Goal: Task Accomplishment & Management: Manage account settings

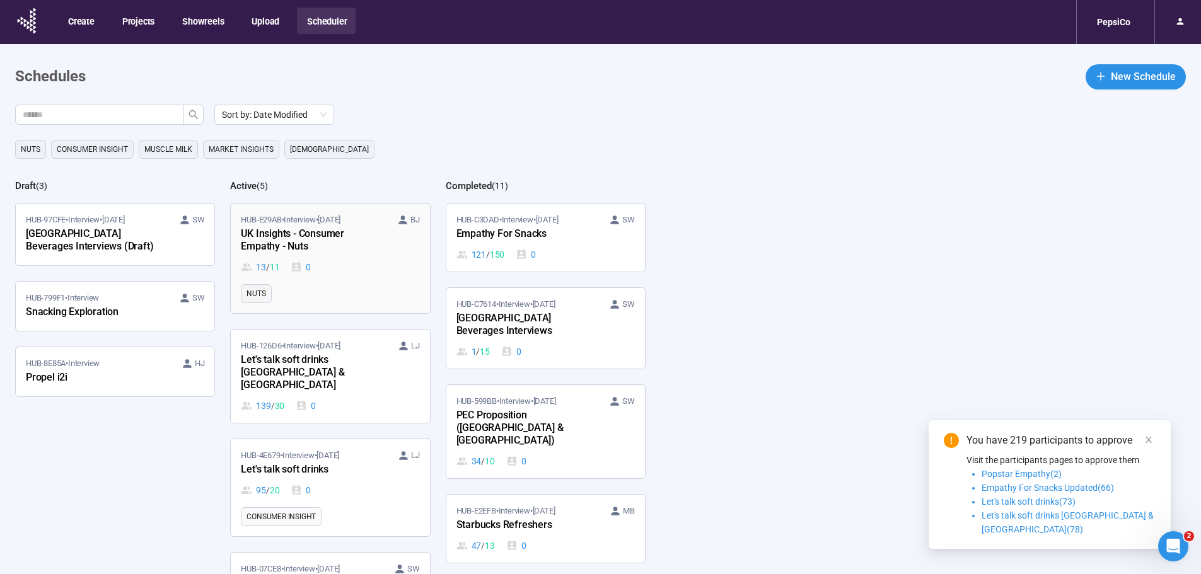
click at [377, 223] on div "HUB-E29AB • Interview • Sep 1 BJ" at bounding box center [330, 220] width 178 height 13
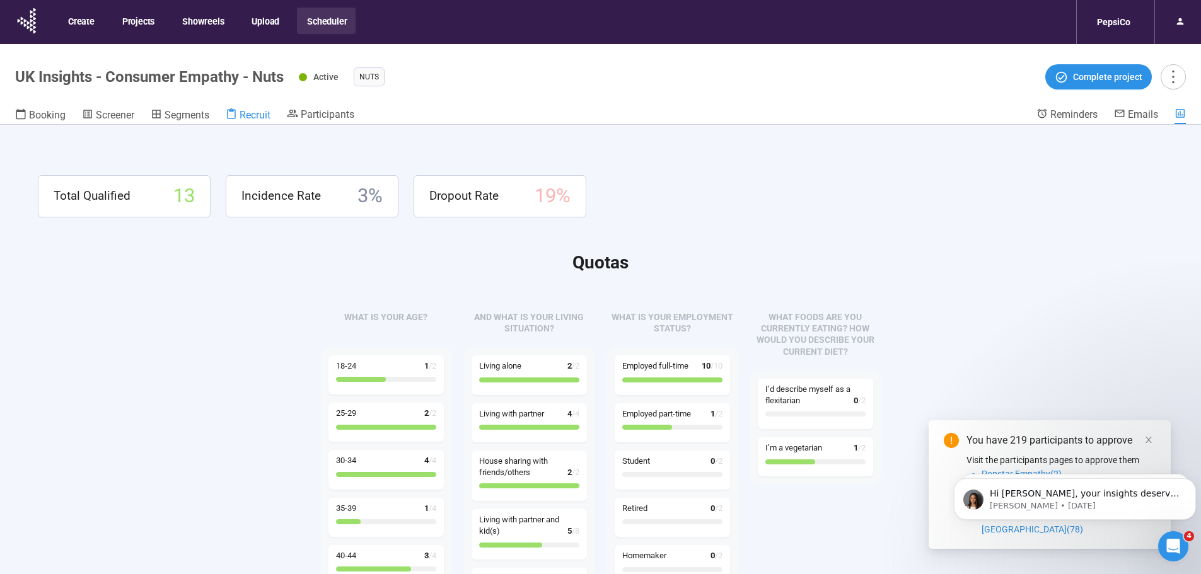
click at [236, 113] on icon at bounding box center [231, 113] width 9 height 11
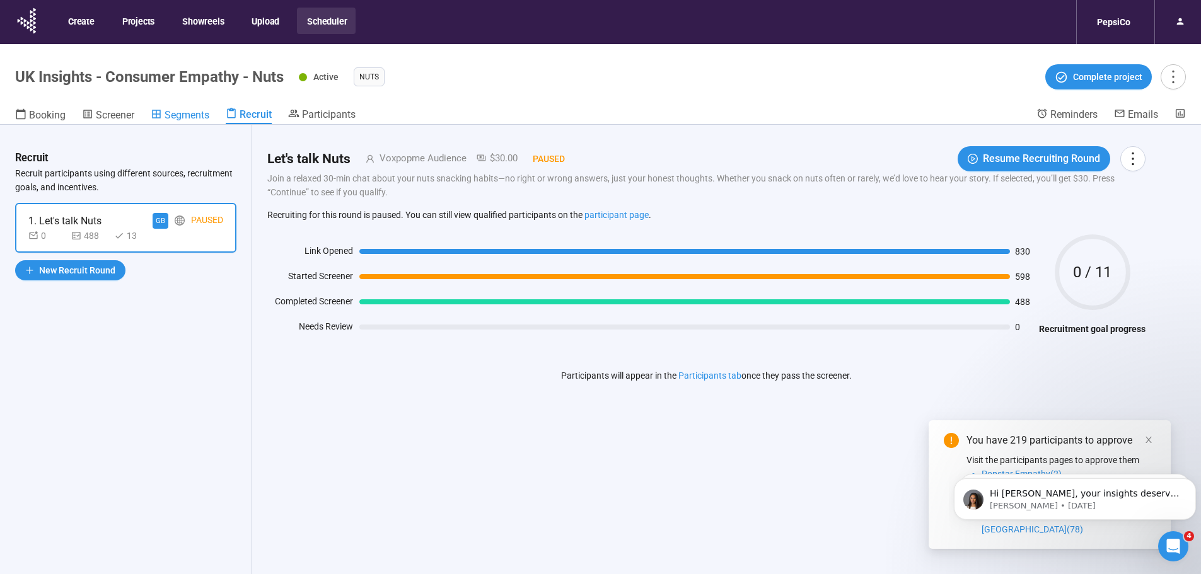
click at [195, 115] on span "Segments" at bounding box center [187, 115] width 45 height 12
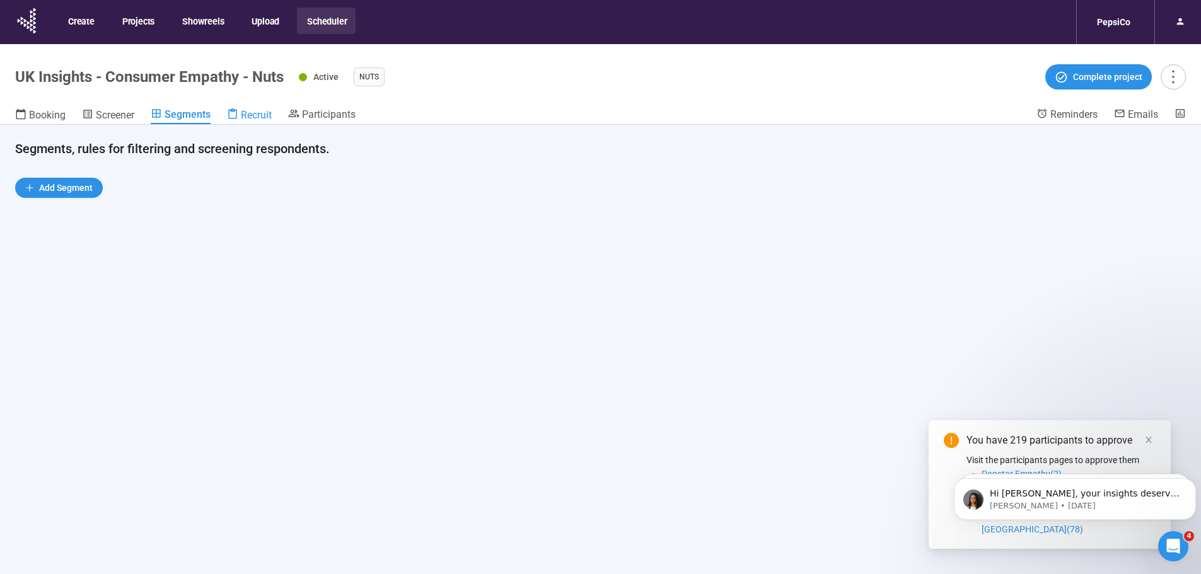
click at [235, 110] on icon at bounding box center [232, 113] width 9 height 11
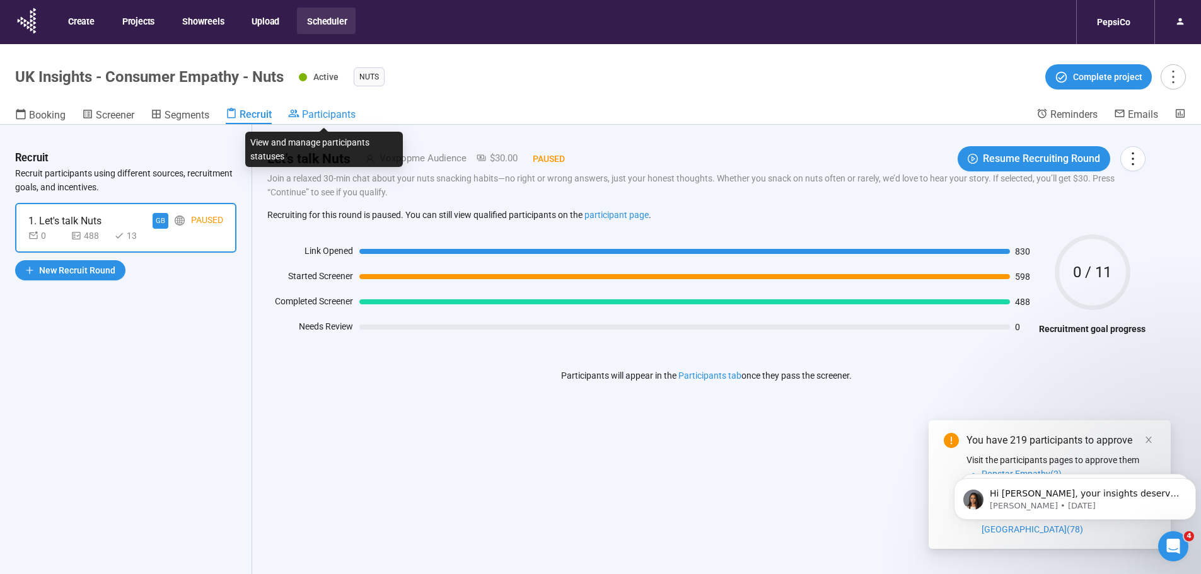
click at [313, 112] on span "Participants" at bounding box center [329, 114] width 54 height 12
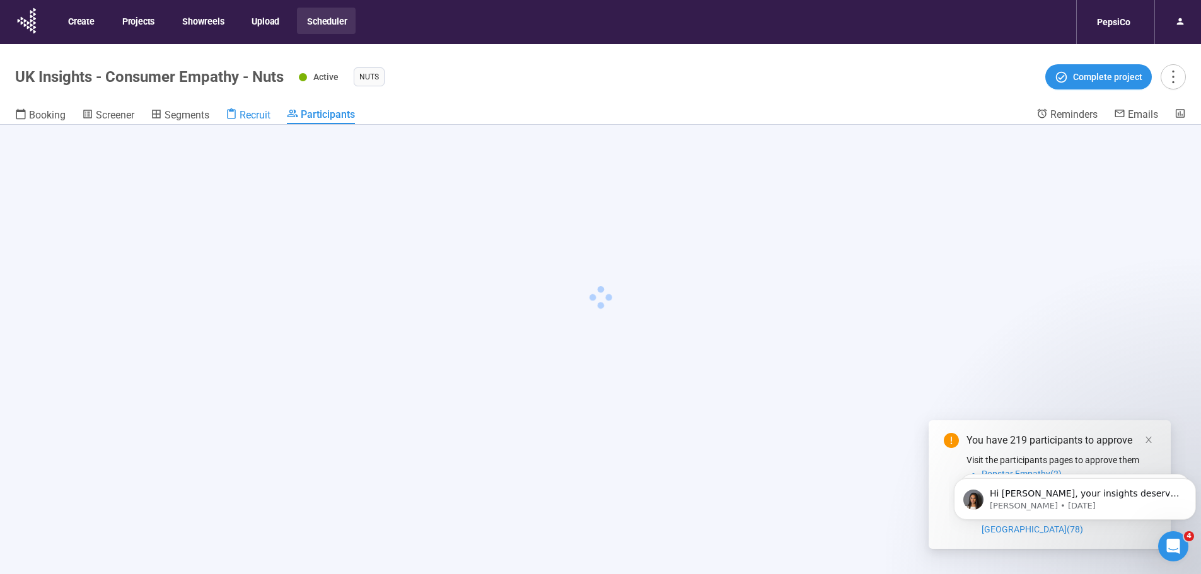
click at [253, 117] on span "Recruit" at bounding box center [255, 115] width 31 height 12
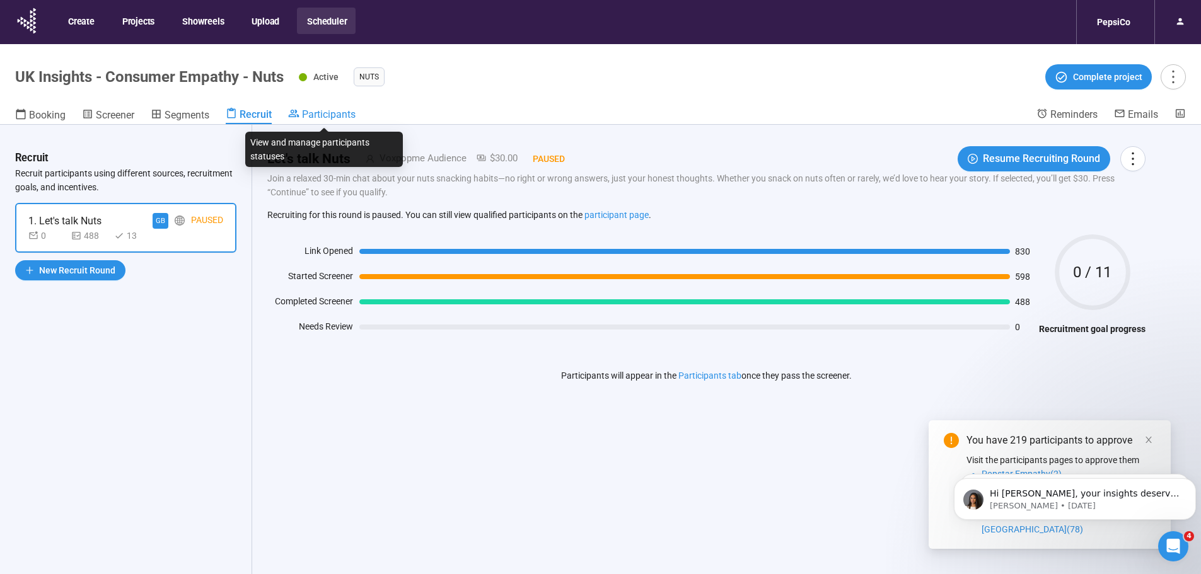
click at [327, 118] on span "Participants" at bounding box center [329, 114] width 54 height 12
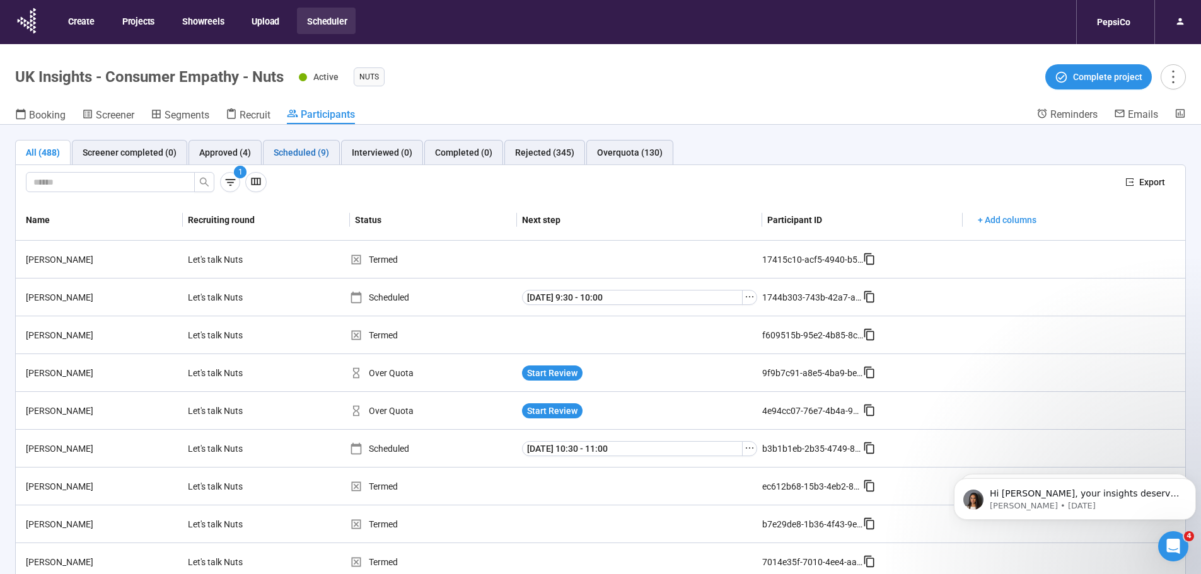
click at [313, 151] on div "Scheduled (9)" at bounding box center [301, 153] width 55 height 14
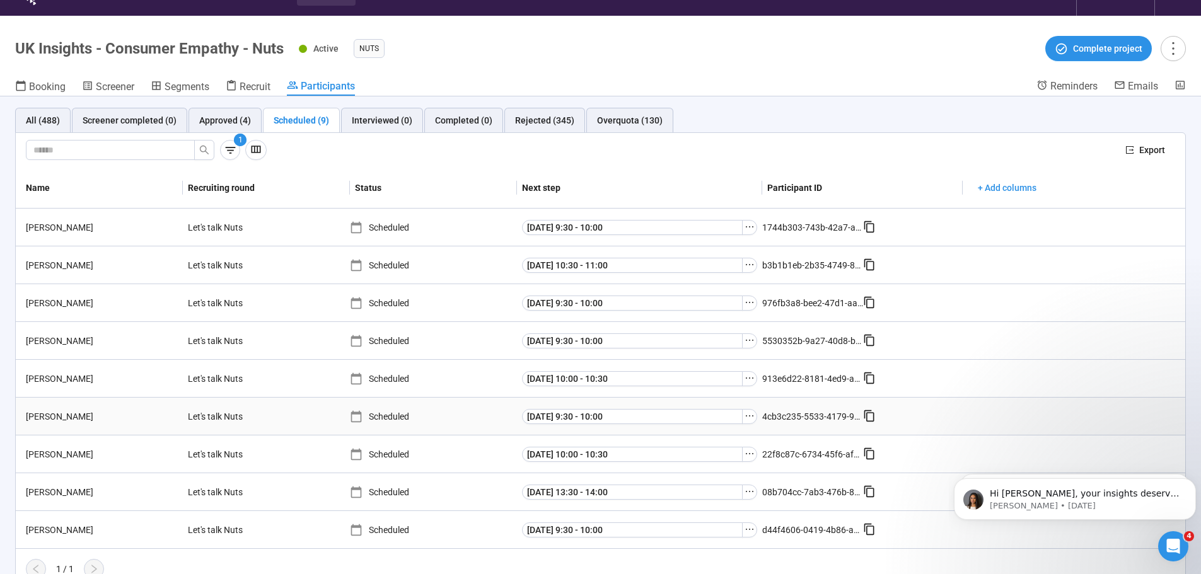
scroll to position [44, 0]
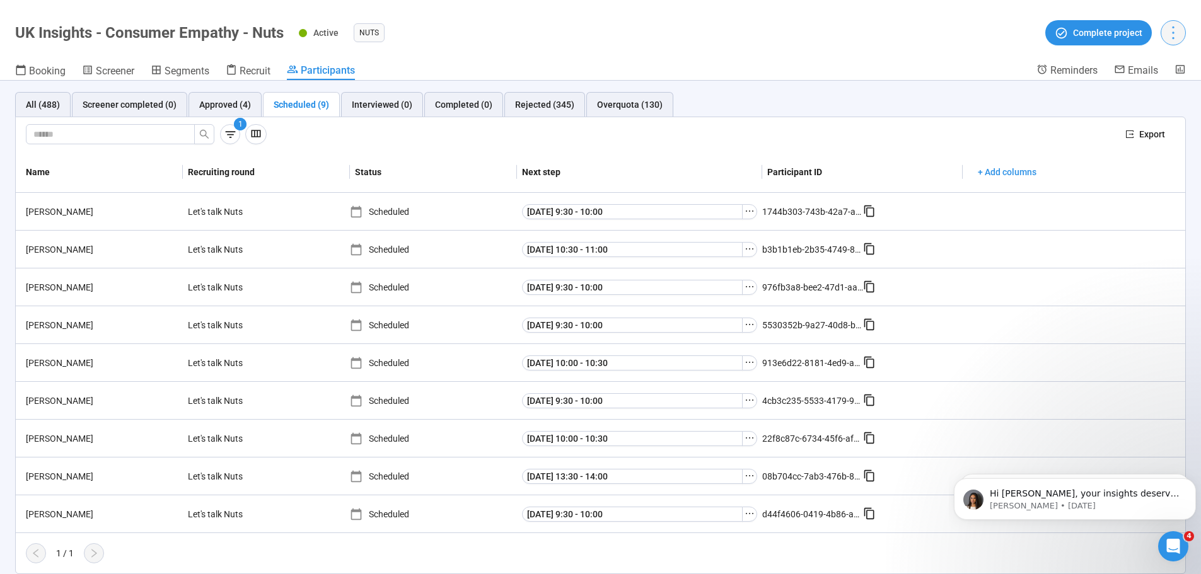
click at [1181, 36] on icon "more" at bounding box center [1172, 32] width 17 height 17
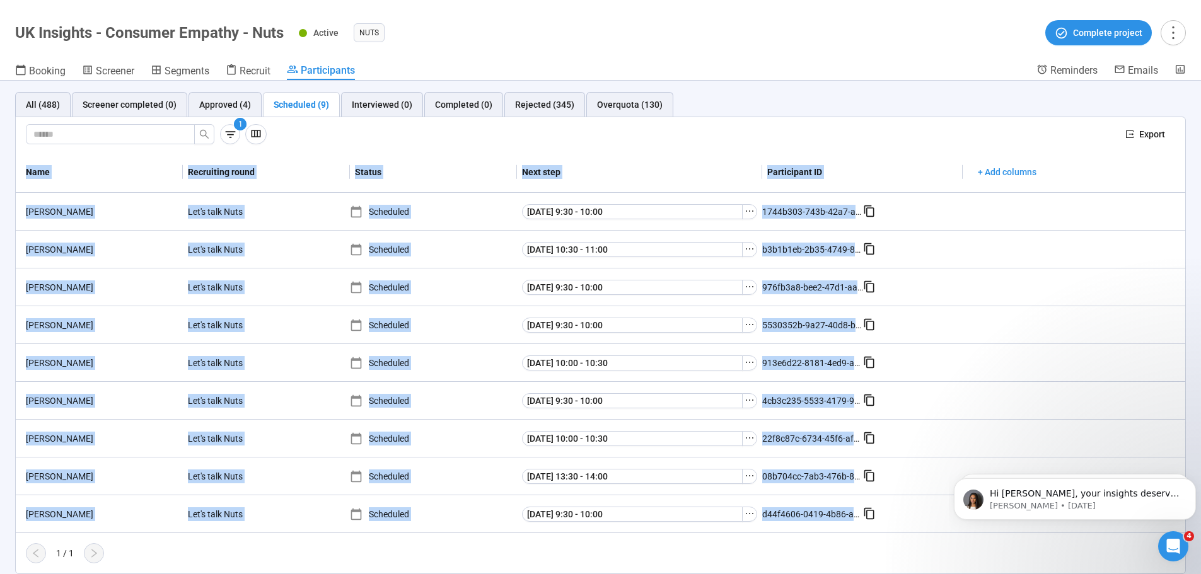
drag, startPoint x: 872, startPoint y: 519, endPoint x: 21, endPoint y: 167, distance: 921.4
click at [21, 167] on div "Name Recruiting round Status Next step Participant ID + Add columns Fennie T. L…" at bounding box center [600, 342] width 1169 height 381
copy div "Name Recruiting round Status Next step Participant ID + Add columns Fennie T. L…"
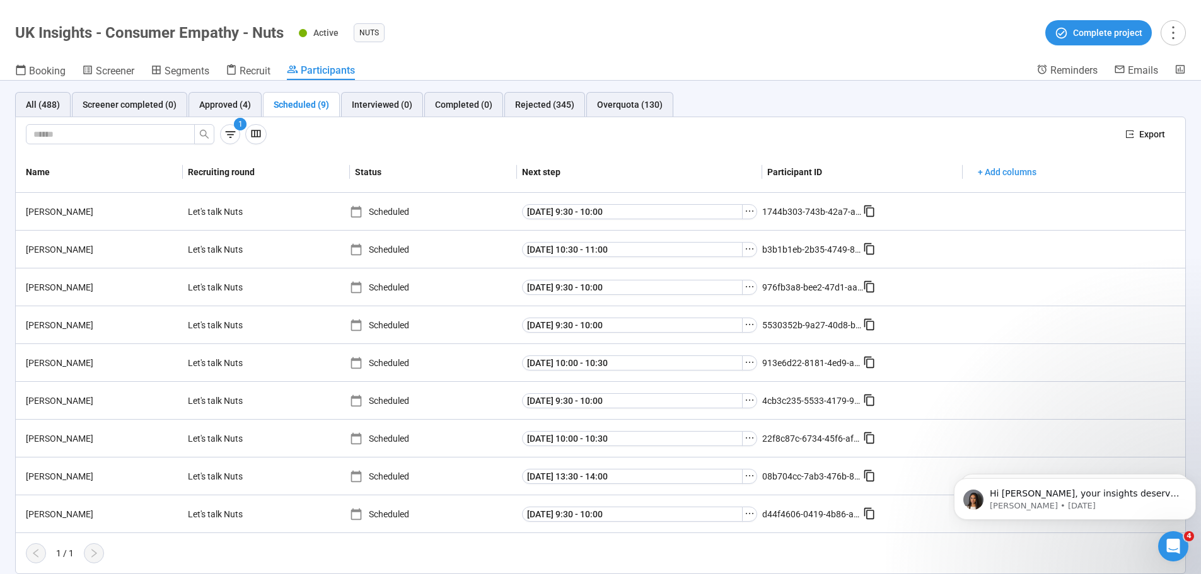
click at [553, 142] on div "1" at bounding box center [570, 134] width 1089 height 20
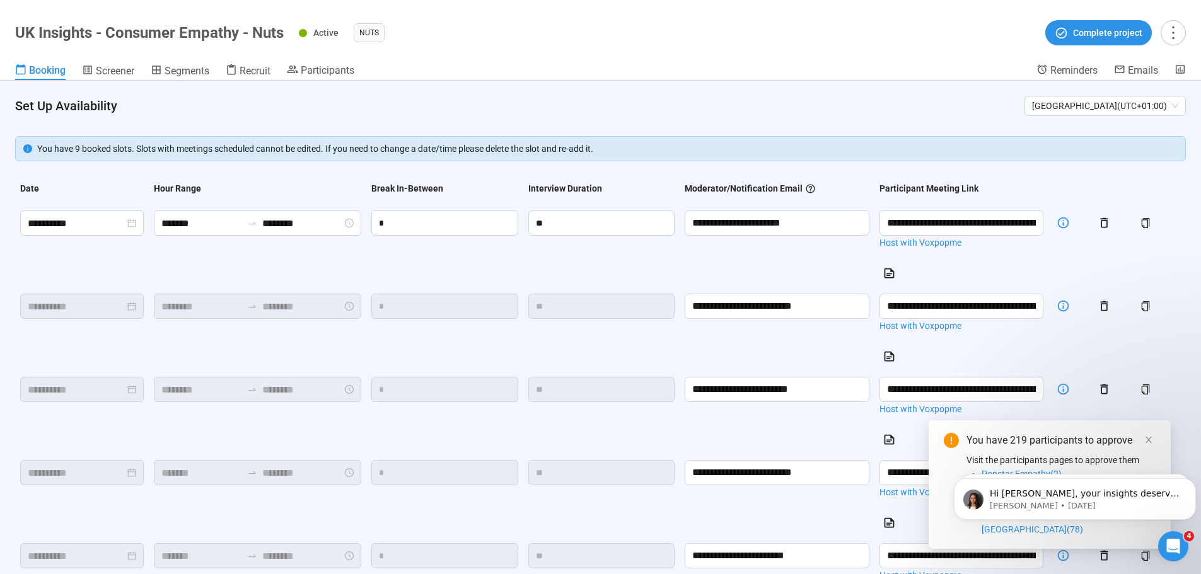
click at [451, 272] on td "*" at bounding box center [444, 247] width 156 height 83
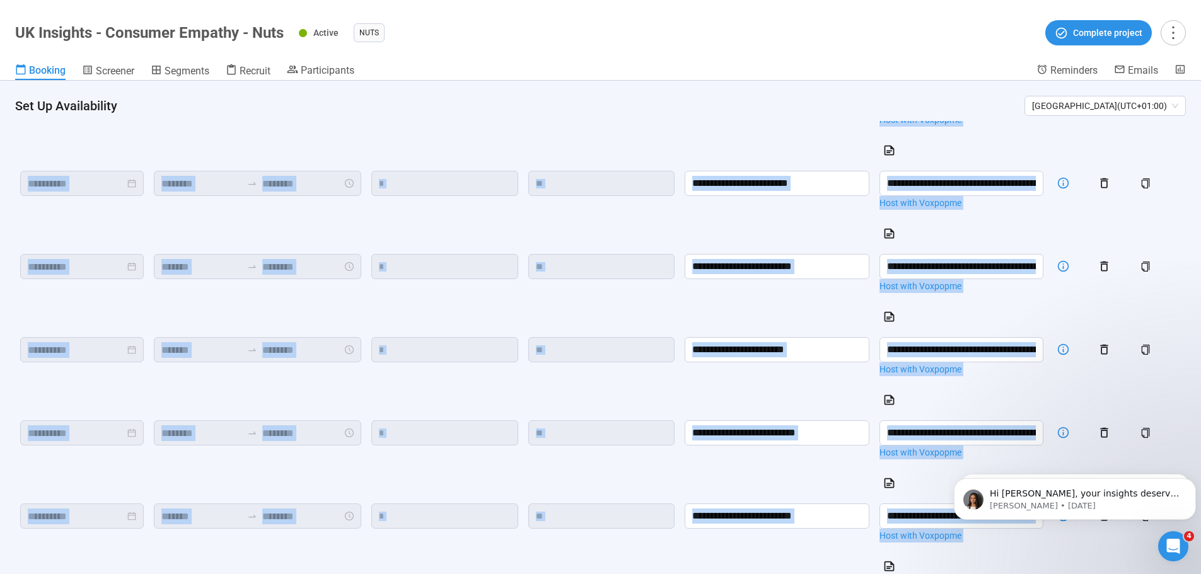
scroll to position [782, 0]
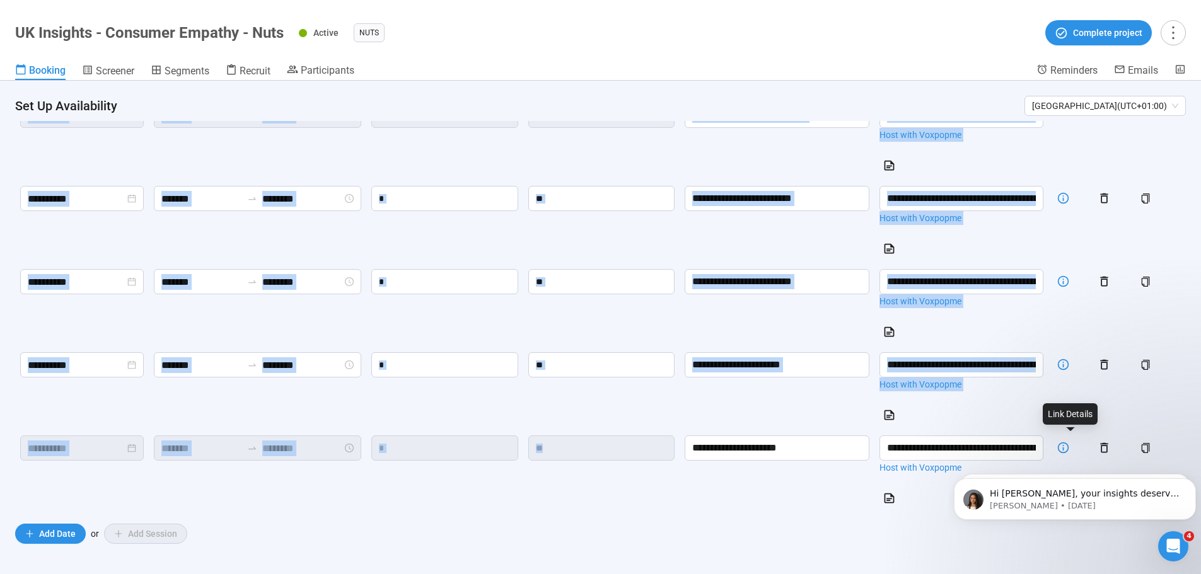
drag, startPoint x: 23, startPoint y: 188, endPoint x: 683, endPoint y: 499, distance: 728.7
drag, startPoint x: 683, startPoint y: 499, endPoint x: 679, endPoint y: 489, distance: 10.2
click at [680, 499] on td "**" at bounding box center [601, 472] width 156 height 83
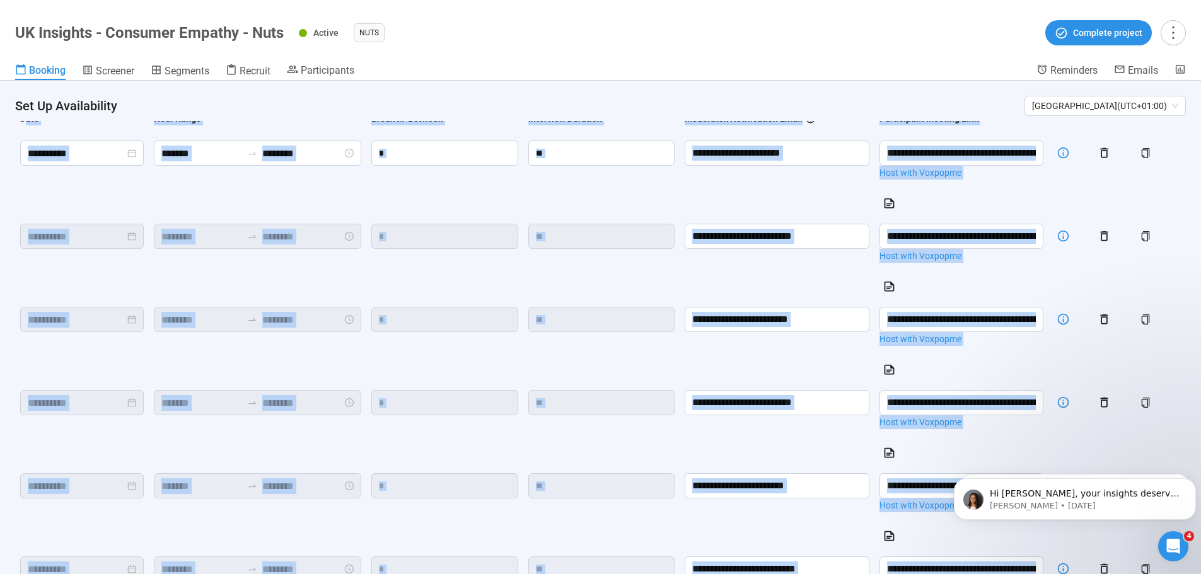
scroll to position [0, 0]
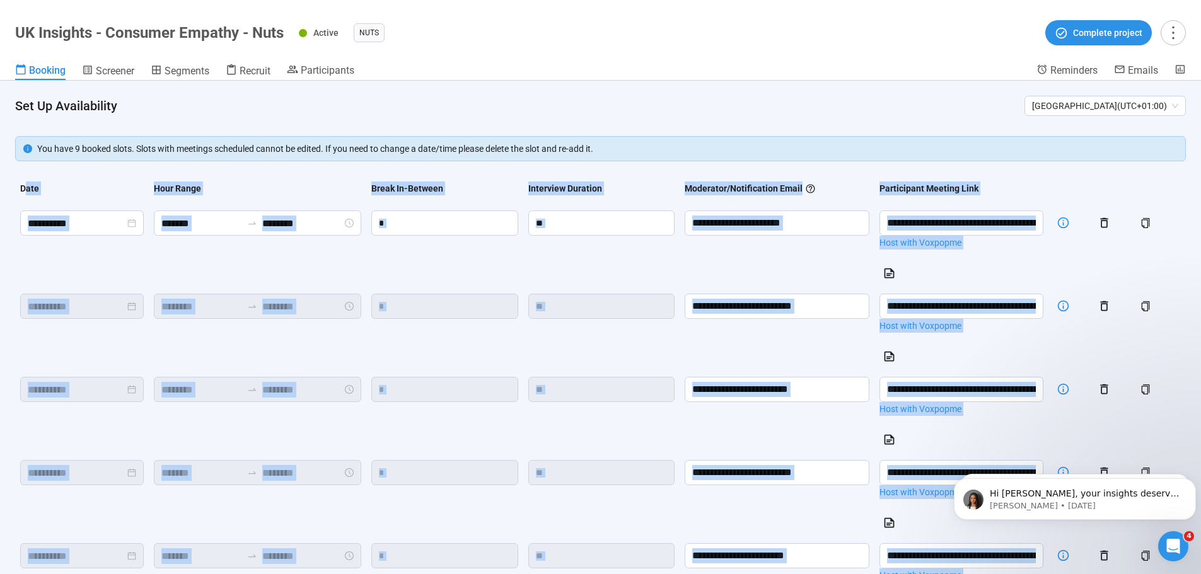
click at [675, 184] on div "Interview Duration" at bounding box center [601, 189] width 146 height 14
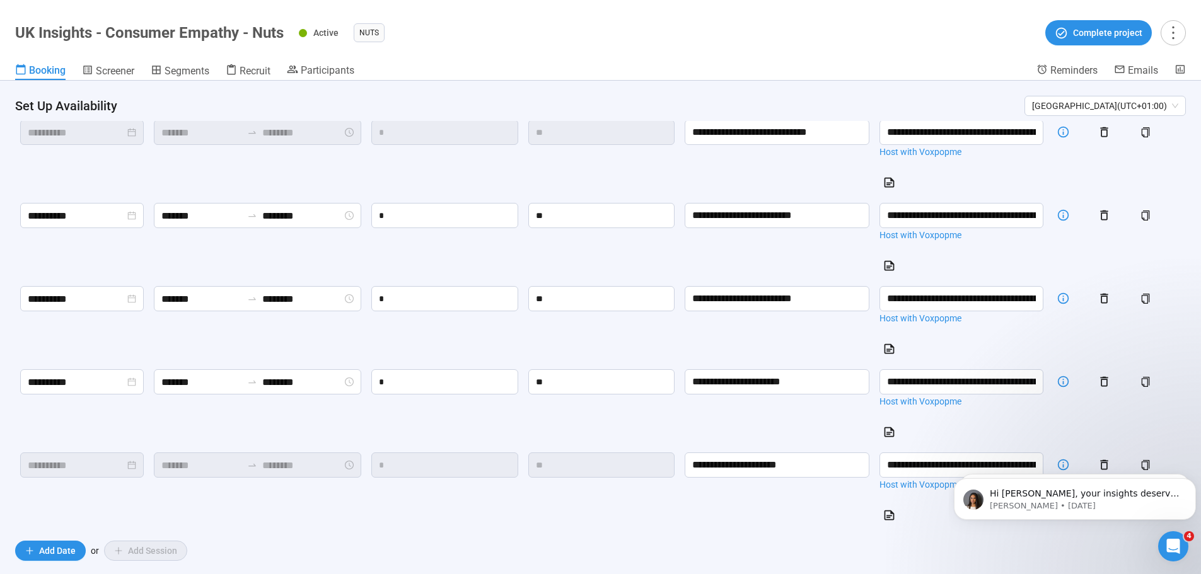
scroll to position [782, 0]
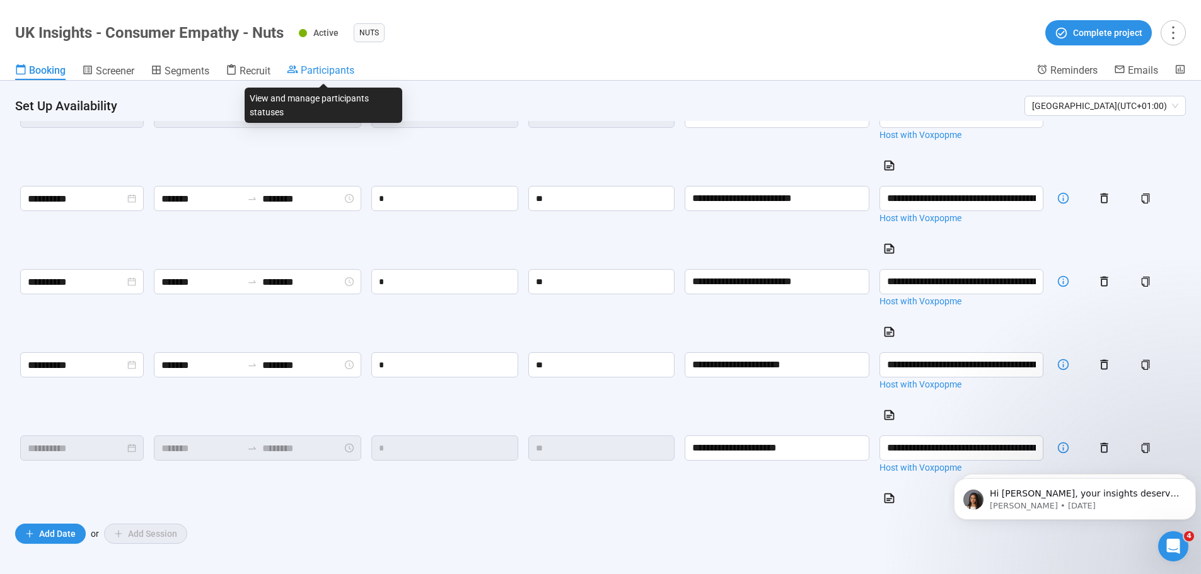
click at [333, 67] on span "Participants" at bounding box center [328, 70] width 54 height 12
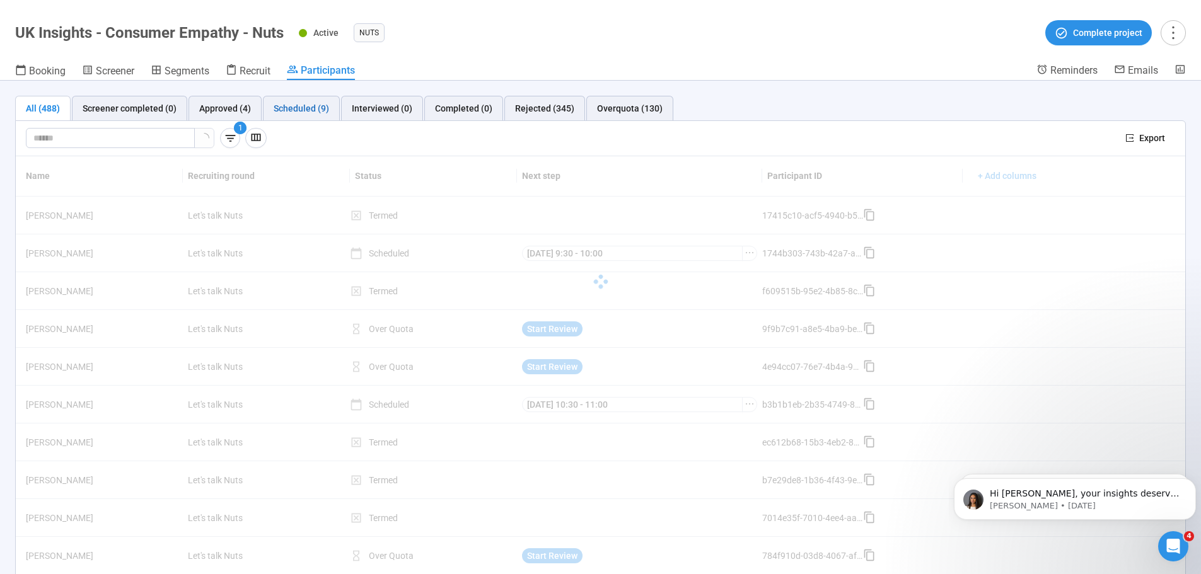
click at [301, 104] on div "Scheduled (9)" at bounding box center [301, 108] width 55 height 14
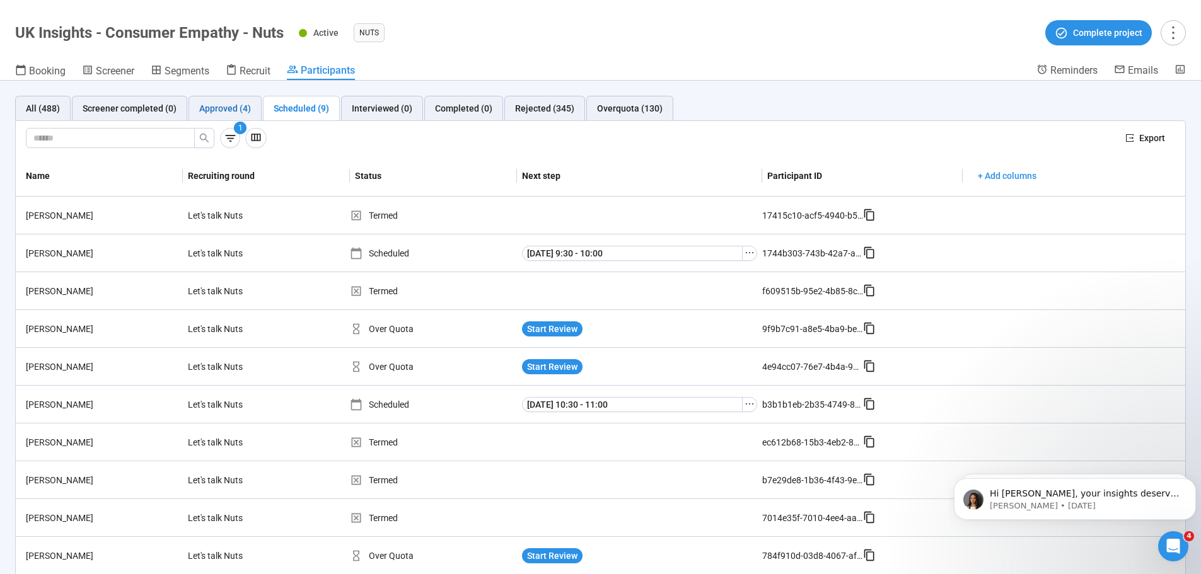
click at [227, 105] on div "Approved (4)" at bounding box center [225, 108] width 52 height 14
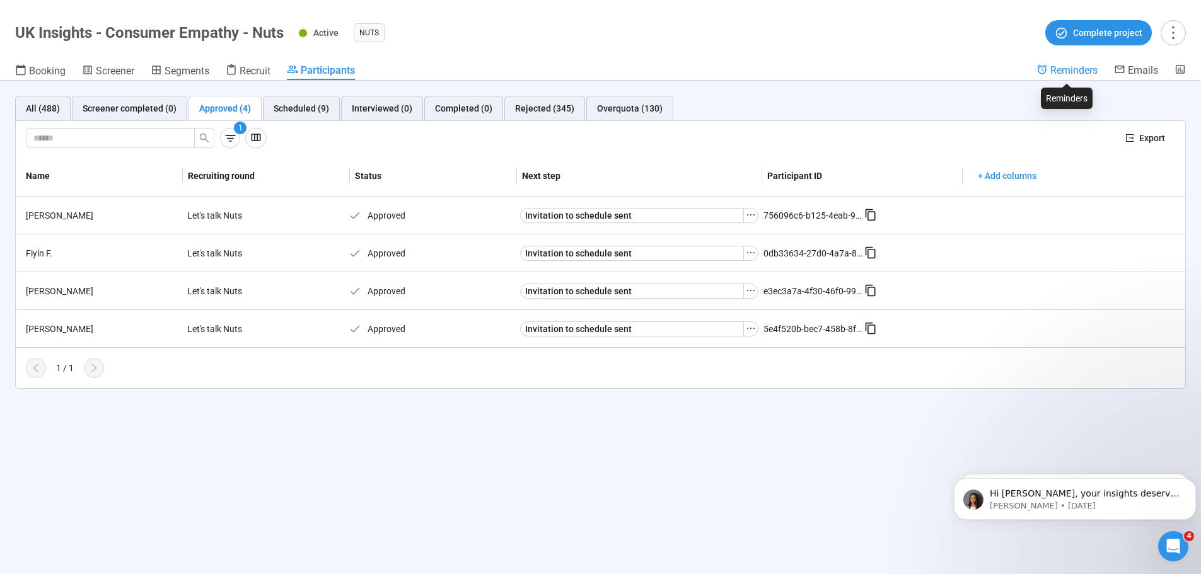
click at [1065, 71] on span "Reminders" at bounding box center [1073, 70] width 47 height 12
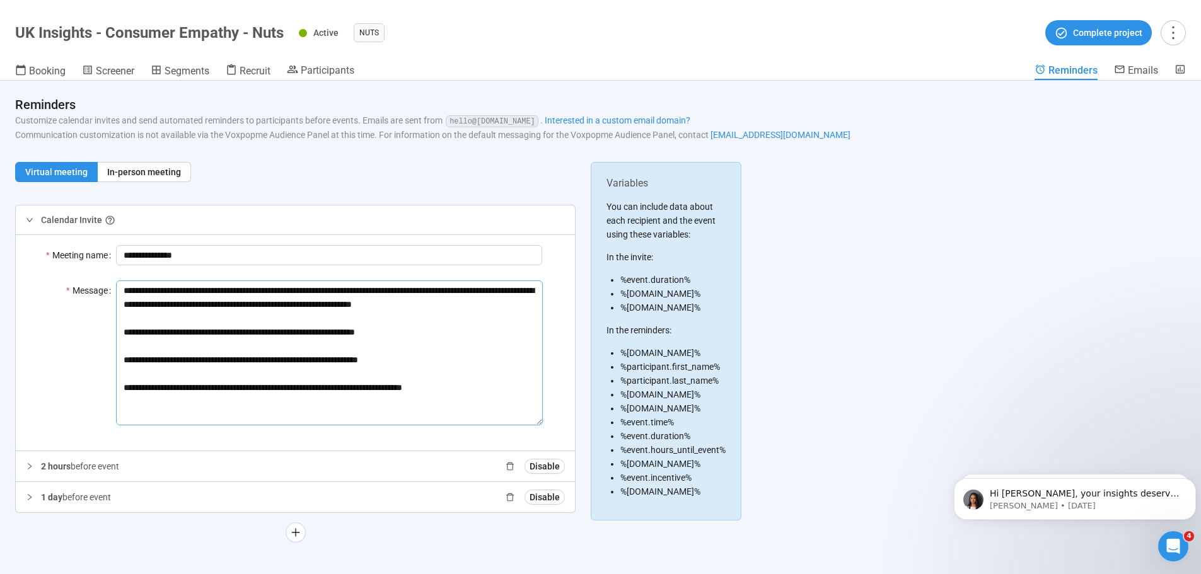
scroll to position [9, 0]
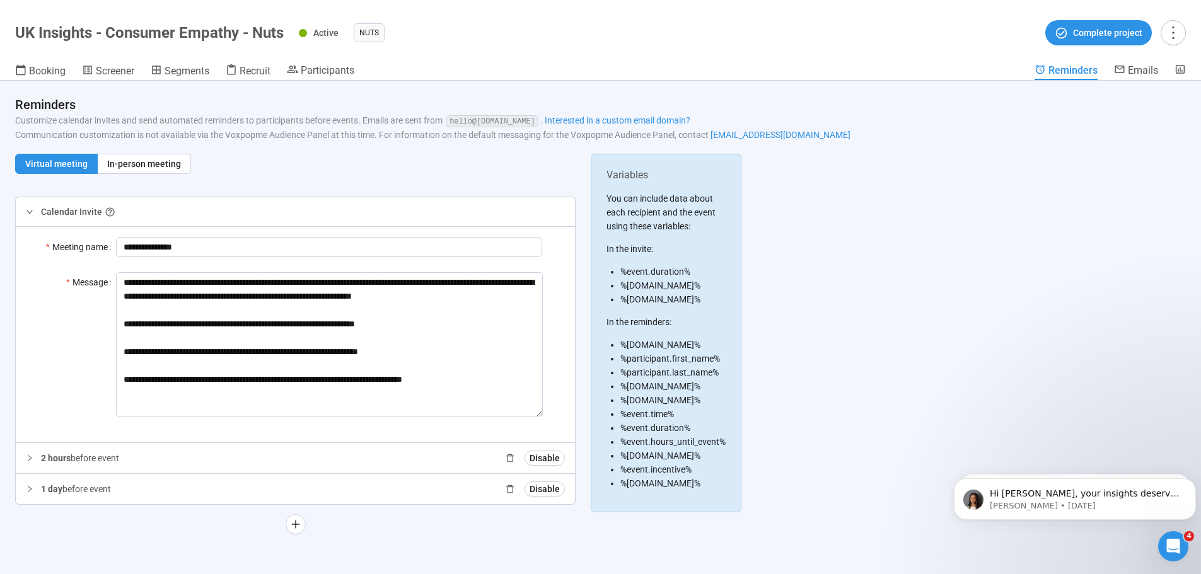
click at [191, 461] on div "2 hours before event Disable" at bounding box center [303, 458] width 524 height 15
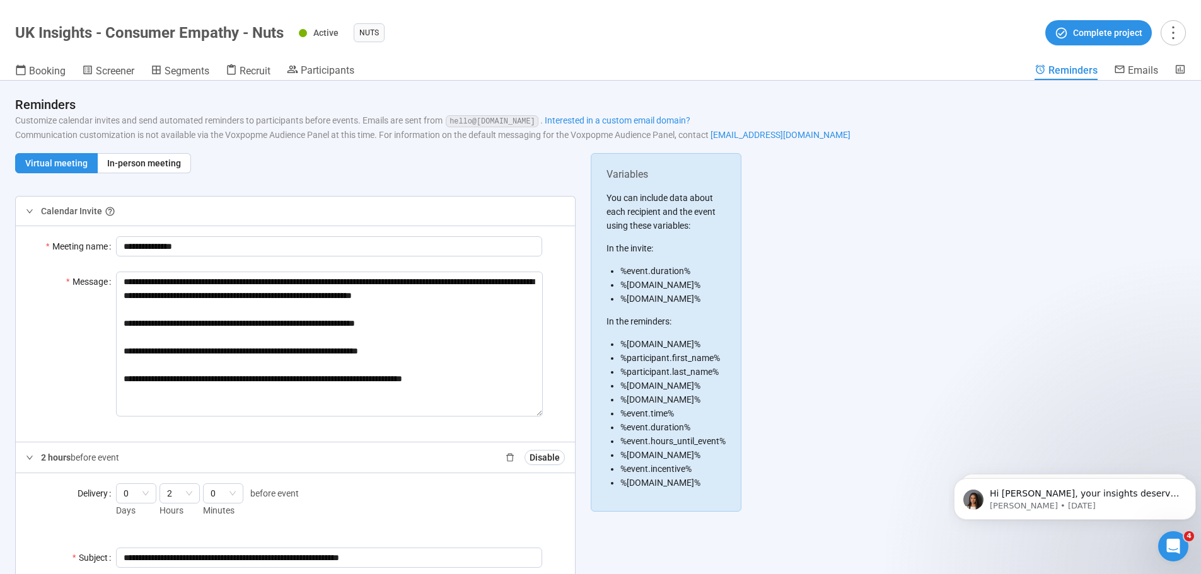
click at [195, 456] on div "2 hours before event Disable" at bounding box center [303, 457] width 524 height 15
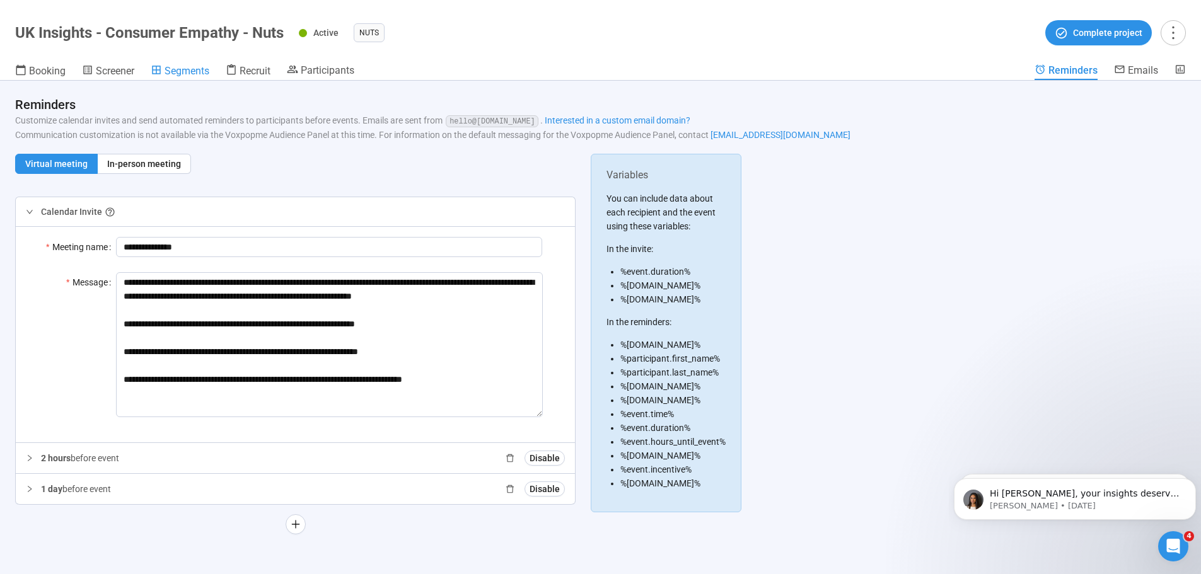
click at [184, 67] on span "Segments" at bounding box center [187, 71] width 45 height 12
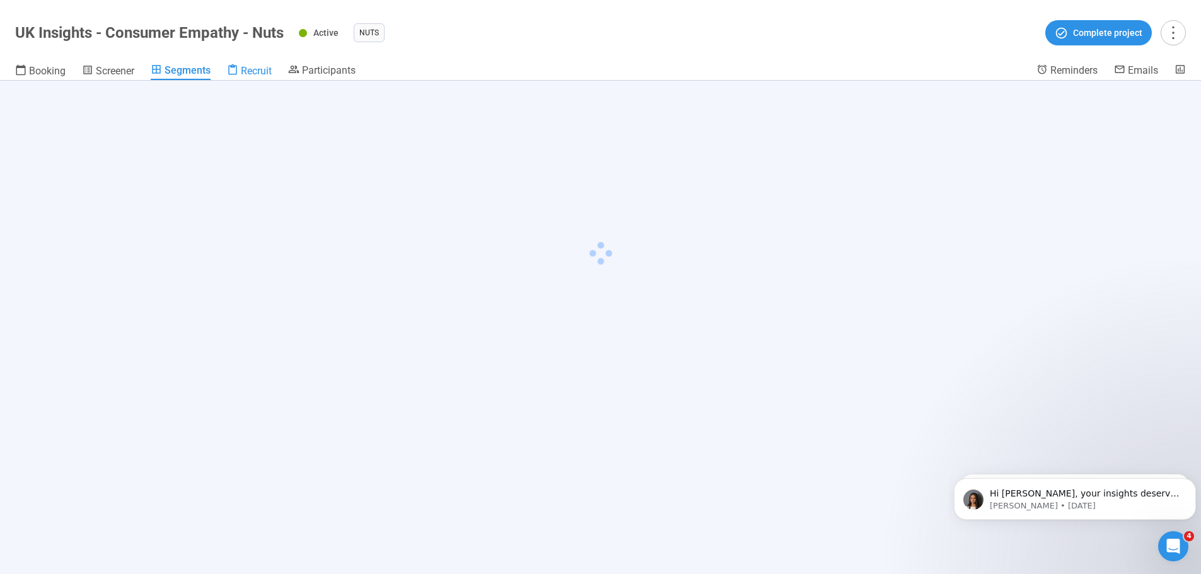
click at [234, 64] on icon at bounding box center [232, 69] width 11 height 11
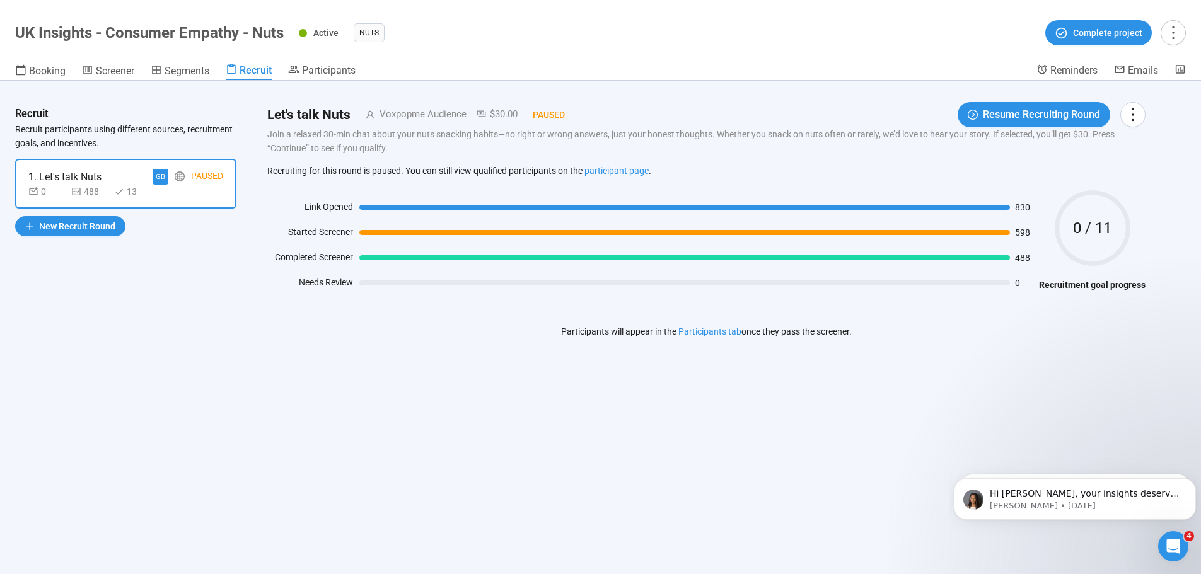
click at [90, 173] on div "1. Let's talk Nuts" at bounding box center [64, 177] width 73 height 16
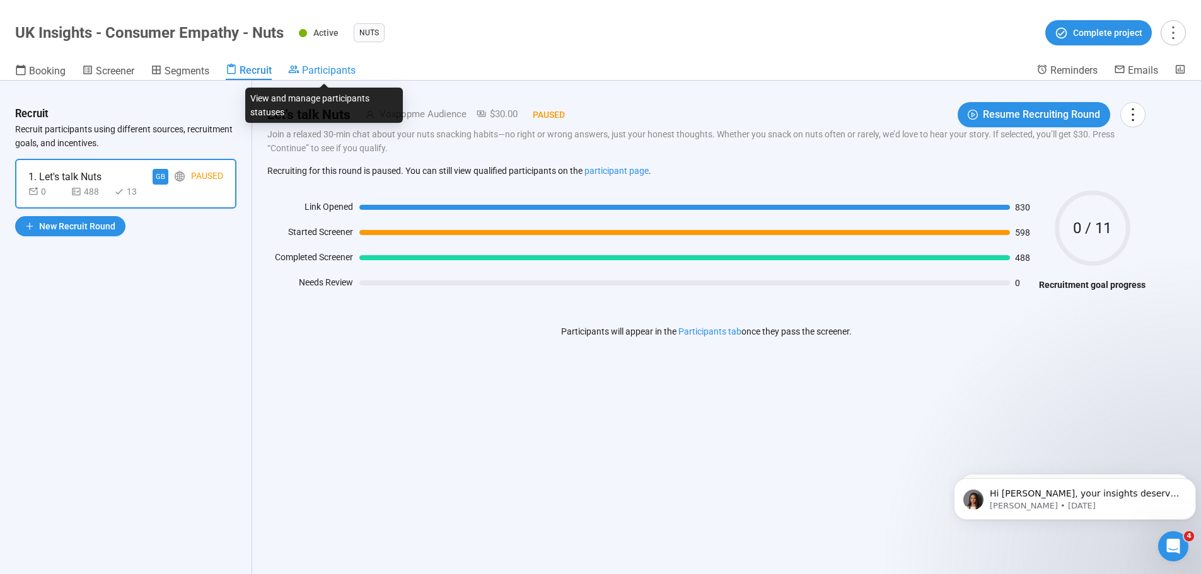
click at [310, 68] on span "Participants" at bounding box center [329, 70] width 54 height 12
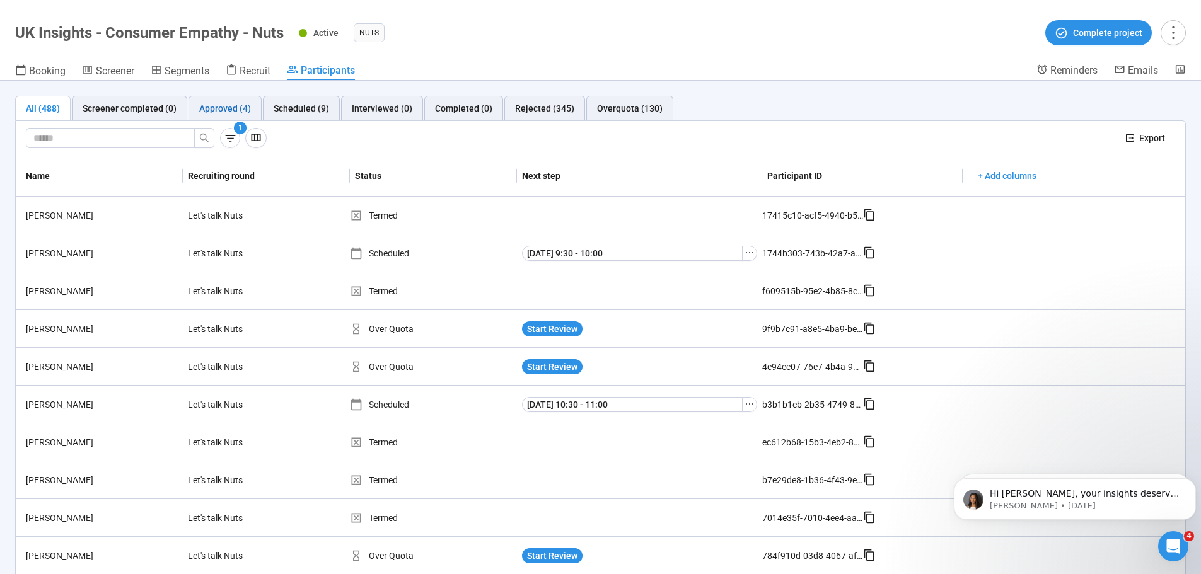
click at [218, 104] on div "Approved (4)" at bounding box center [225, 108] width 52 height 14
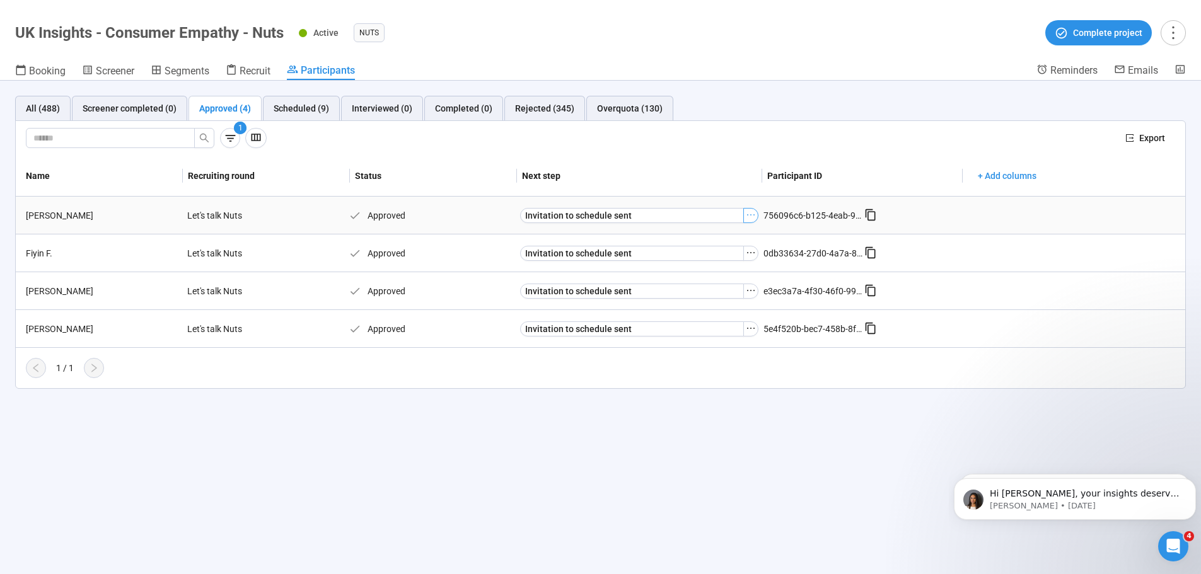
click at [747, 213] on icon "ellipsis" at bounding box center [751, 215] width 10 height 10
click at [495, 140] on div "1" at bounding box center [570, 138] width 1089 height 20
drag, startPoint x: 45, startPoint y: 454, endPoint x: 245, endPoint y: 499, distance: 204.9
click at [50, 456] on div "All (488) Screener completed (0) Approved (4) Scheduled (9) Interviewed (0) Com…" at bounding box center [600, 328] width 1201 height 494
click at [54, 109] on div "All (488)" at bounding box center [43, 108] width 34 height 14
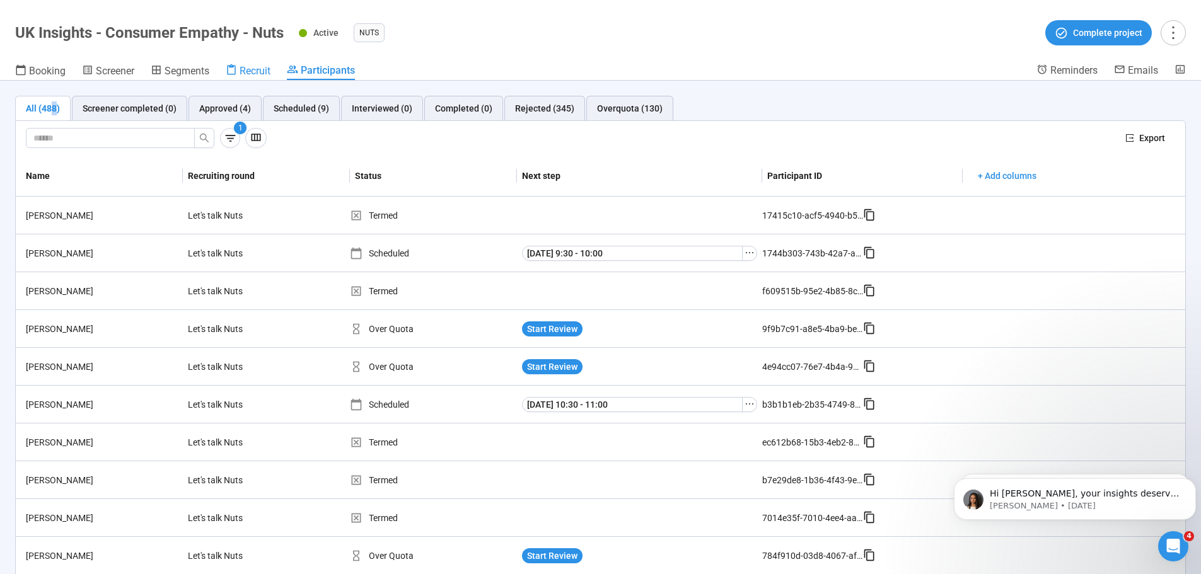
click at [260, 66] on span "Recruit" at bounding box center [255, 71] width 31 height 12
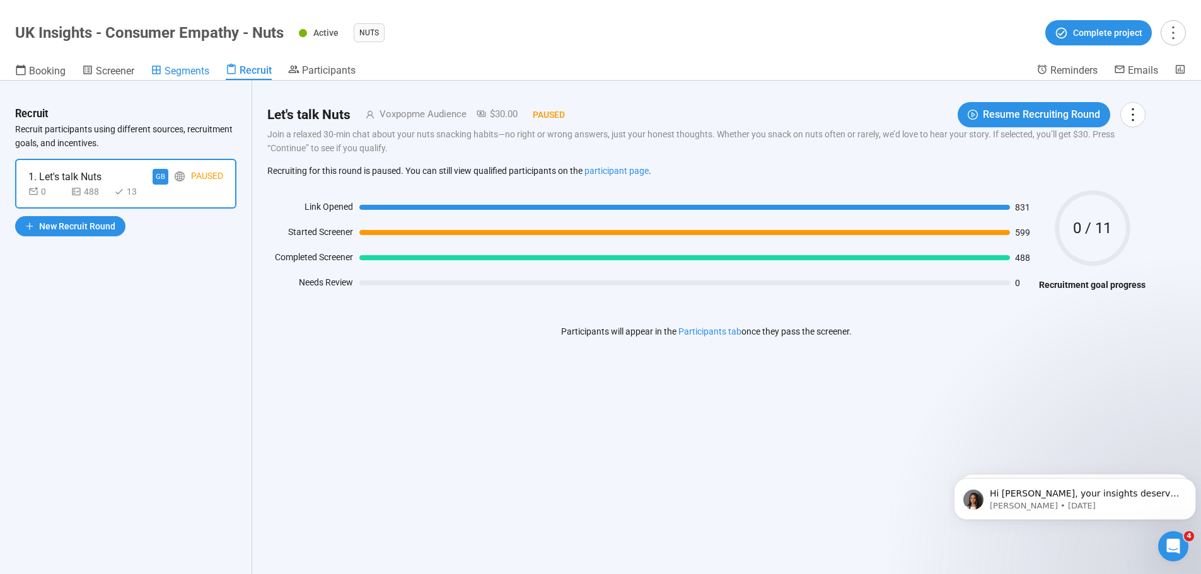
click at [153, 64] on link "Segments" at bounding box center [180, 72] width 59 height 16
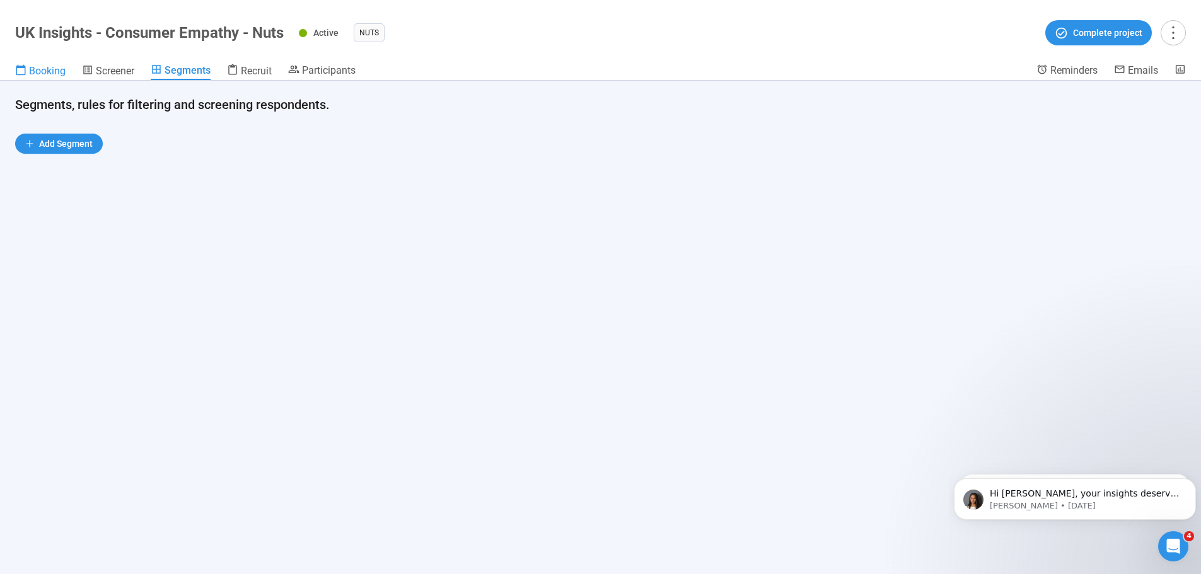
click at [30, 76] on span "Booking" at bounding box center [47, 71] width 37 height 12
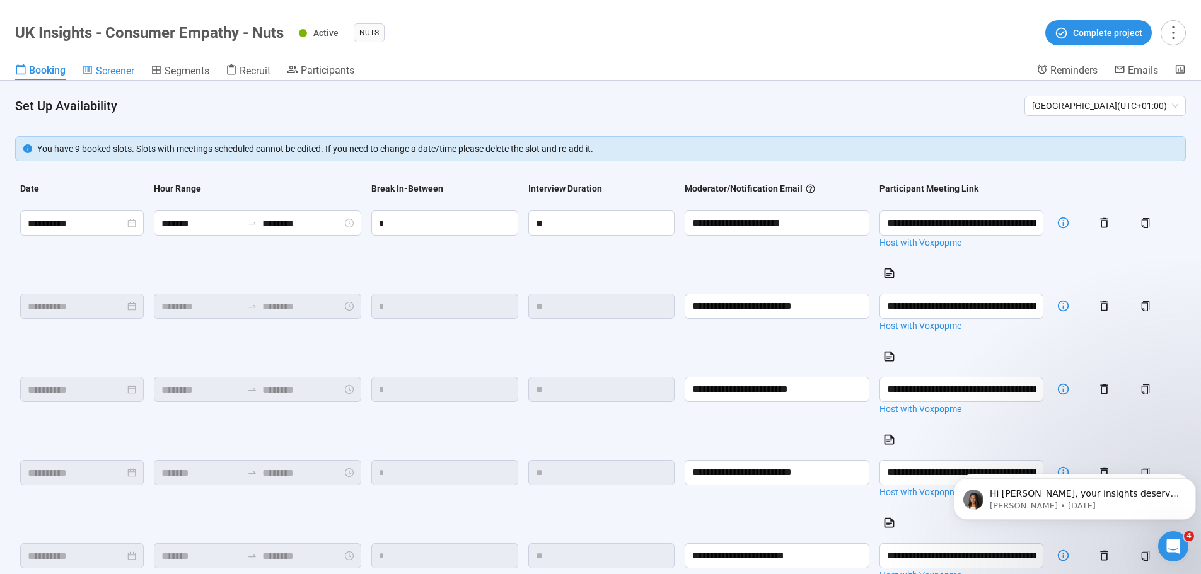
click at [121, 78] on link "Screener" at bounding box center [108, 72] width 52 height 16
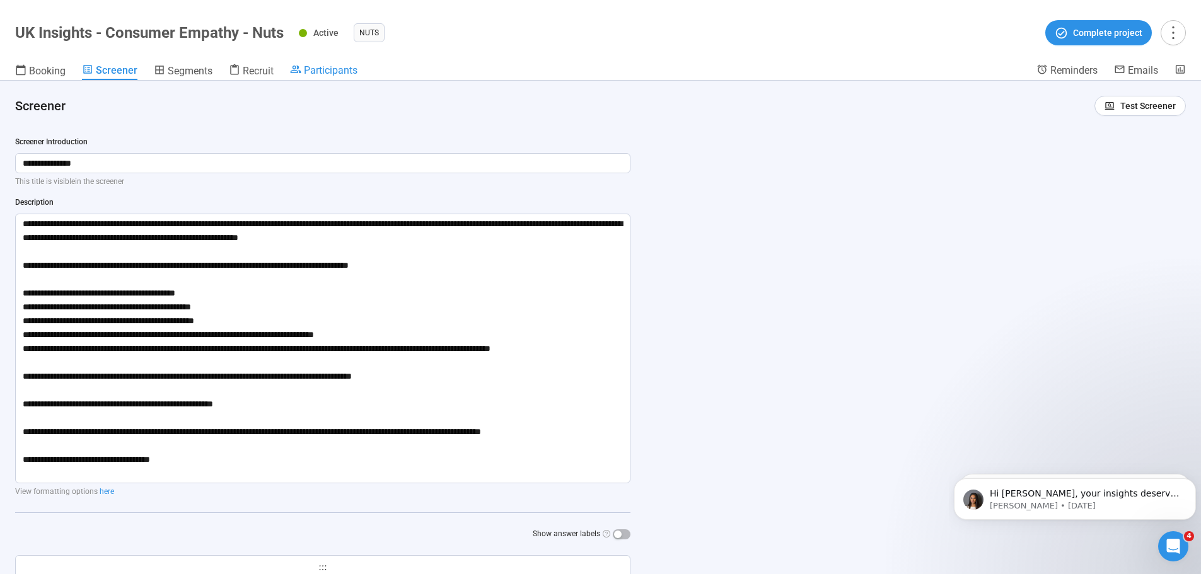
click at [301, 70] on div "Participants" at bounding box center [323, 70] width 67 height 13
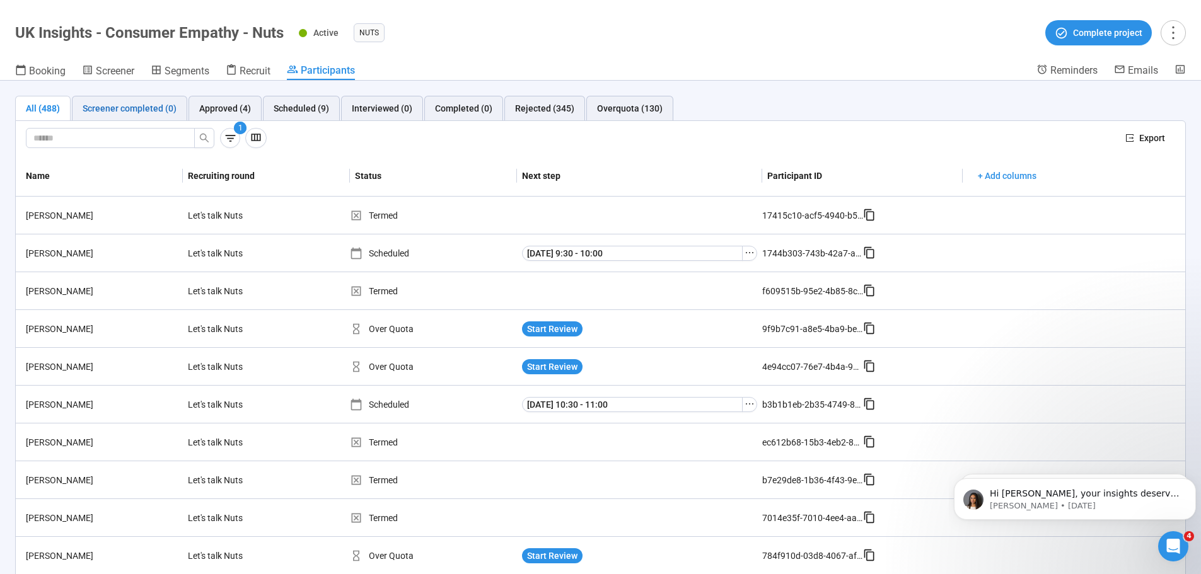
click at [152, 108] on div "Screener completed (0)" at bounding box center [130, 108] width 94 height 14
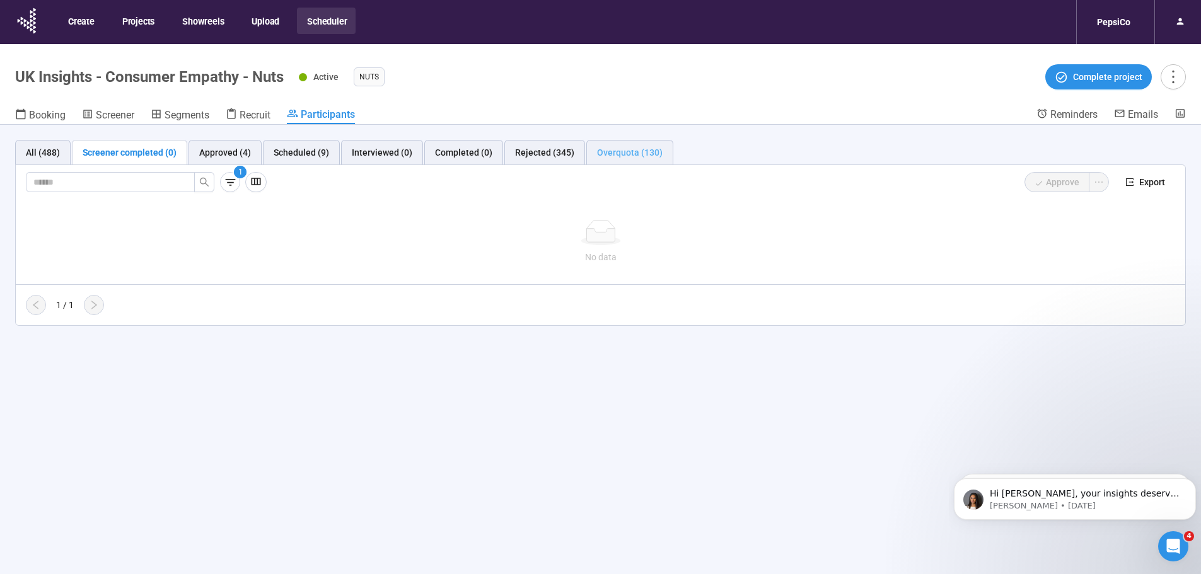
click at [589, 148] on div "Overquota (130)" at bounding box center [629, 152] width 87 height 25
click at [181, 105] on header "UK Insights - Consumer Empathy - Nuts Active Nuts Complete project Booking Scre…" at bounding box center [600, 84] width 1201 height 81
click at [170, 110] on span "Segments" at bounding box center [187, 115] width 45 height 12
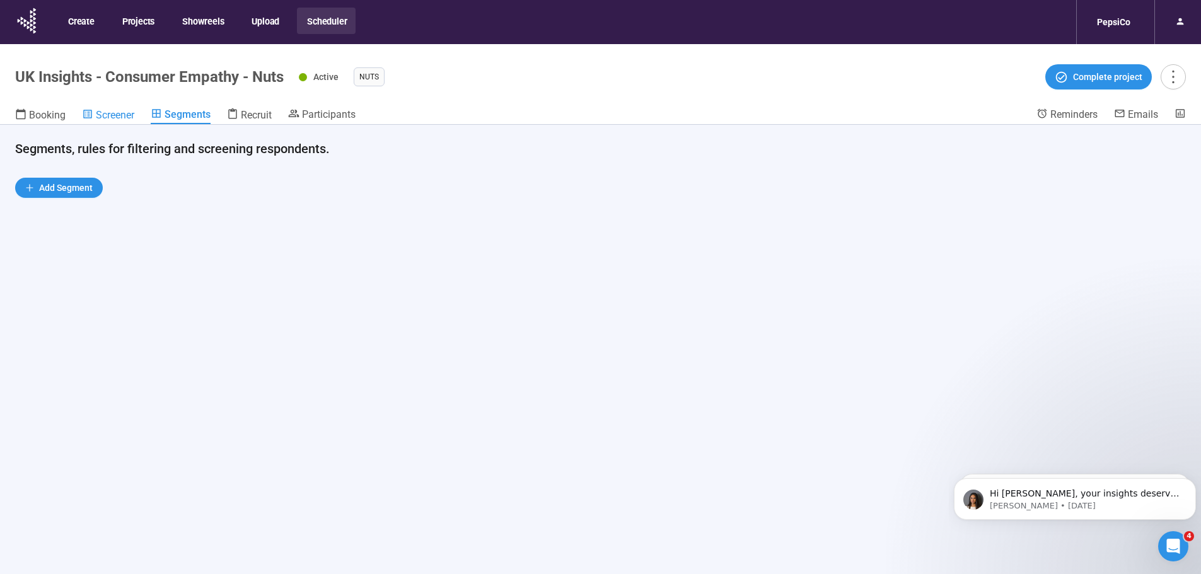
click at [110, 114] on span "Screener" at bounding box center [115, 115] width 38 height 12
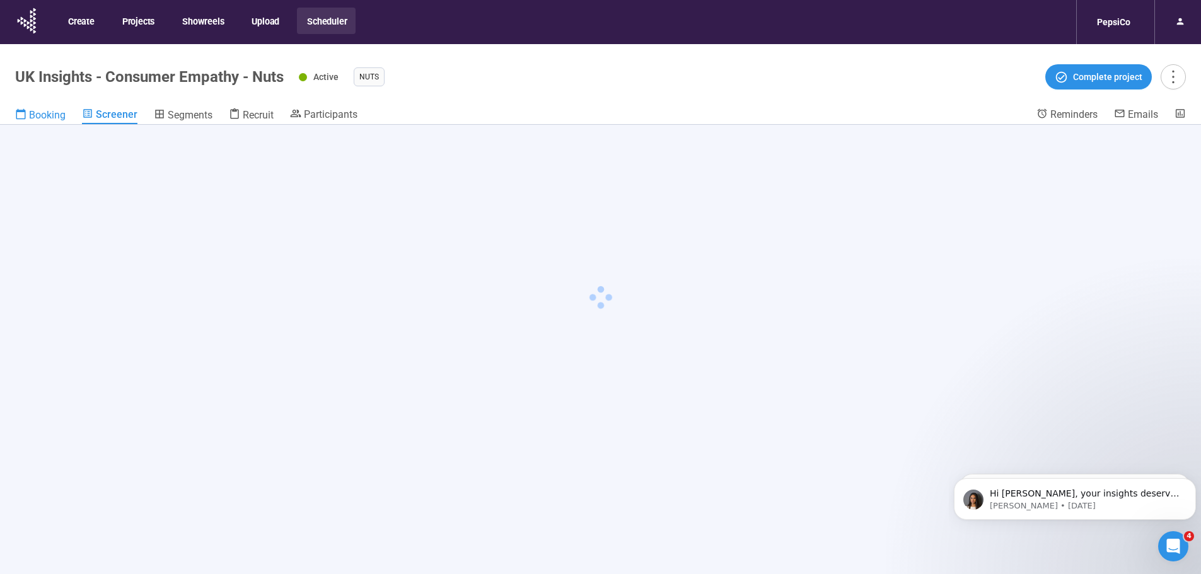
click at [30, 115] on span "Booking" at bounding box center [47, 115] width 37 height 12
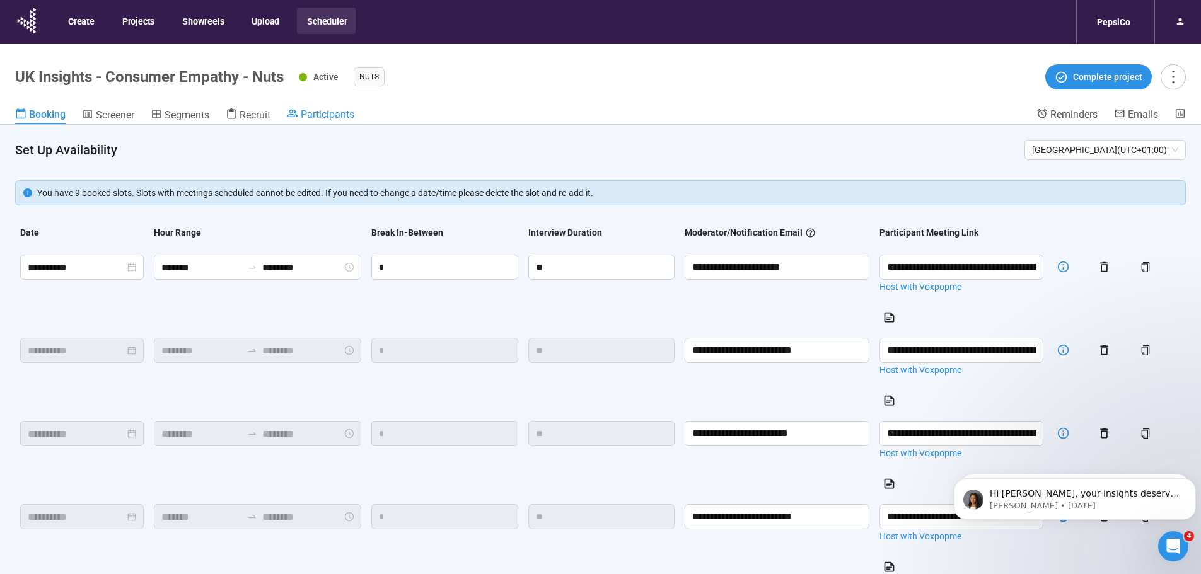
click at [339, 112] on span "Participants" at bounding box center [328, 114] width 54 height 12
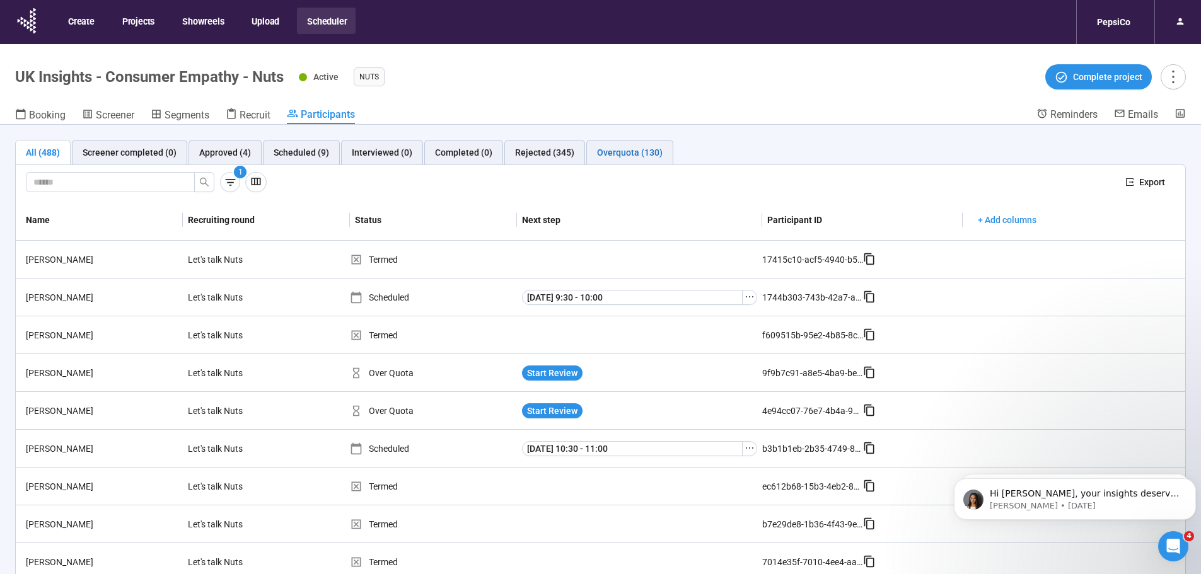
click at [628, 153] on div "Overquota (130)" at bounding box center [630, 153] width 66 height 14
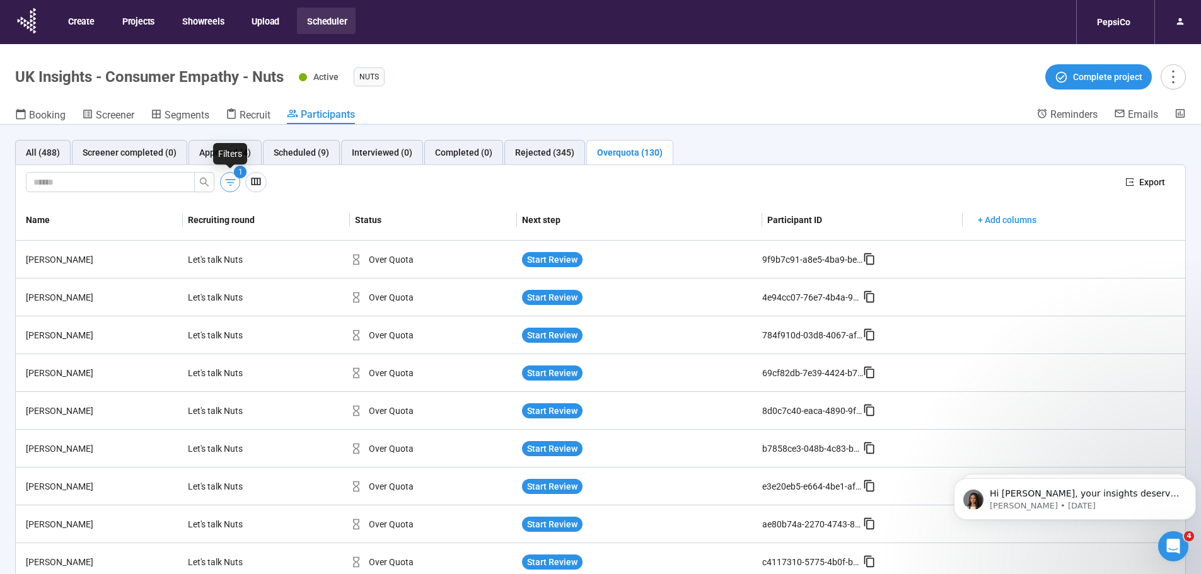
click at [232, 181] on icon "button" at bounding box center [230, 182] width 13 height 13
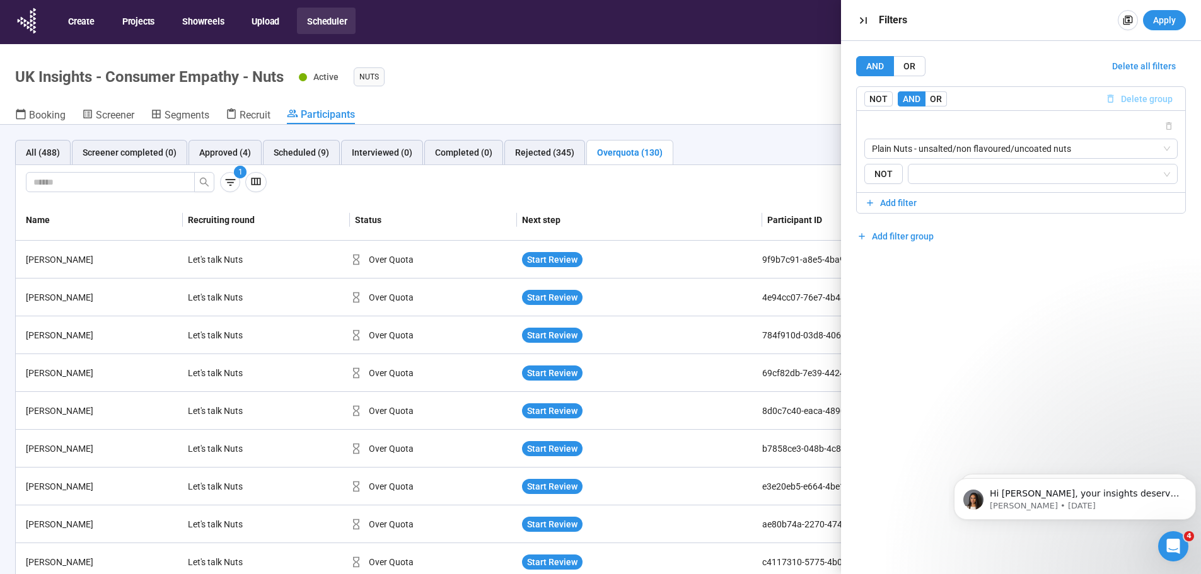
click at [1131, 97] on span "Delete group" at bounding box center [1147, 99] width 52 height 14
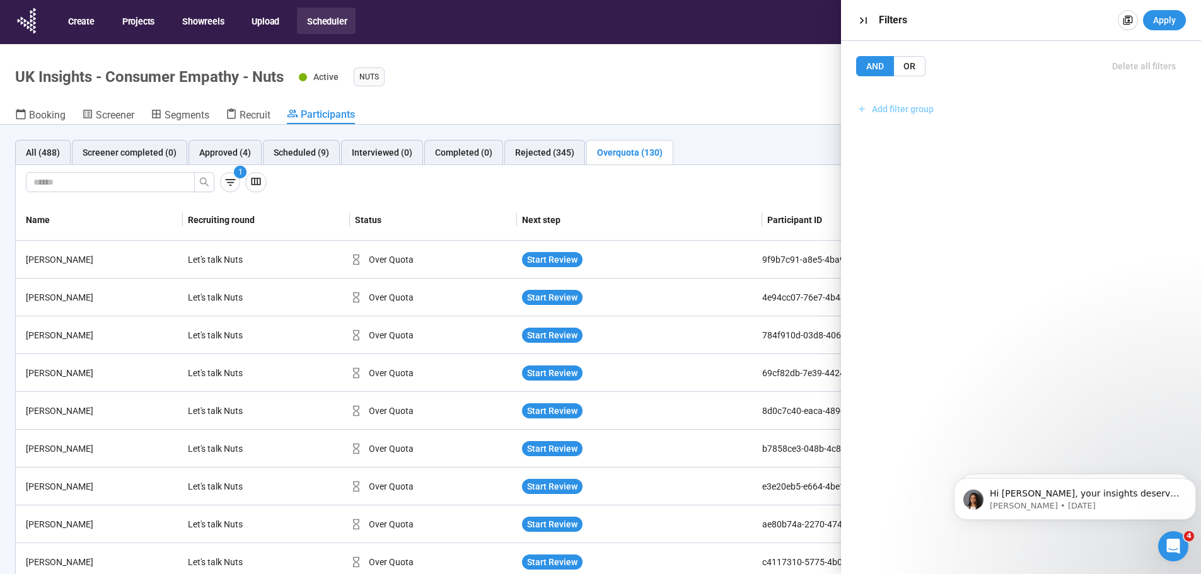
click at [880, 111] on span "Add filter group" at bounding box center [903, 109] width 62 height 14
click at [908, 138] on span "Add filter" at bounding box center [898, 137] width 37 height 14
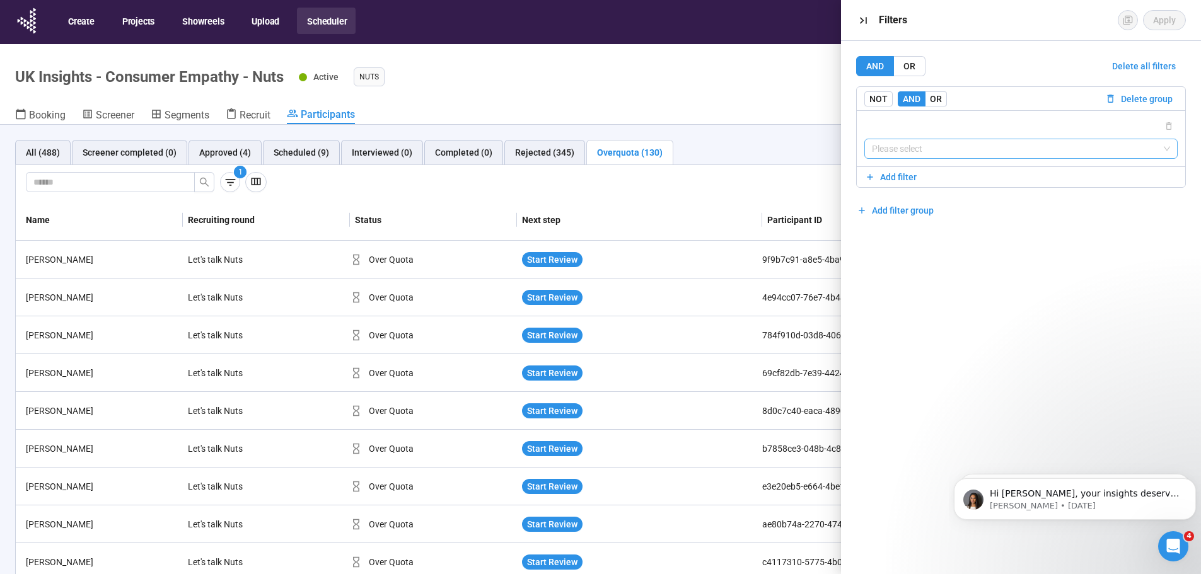
click at [922, 147] on input "search" at bounding box center [1021, 148] width 299 height 19
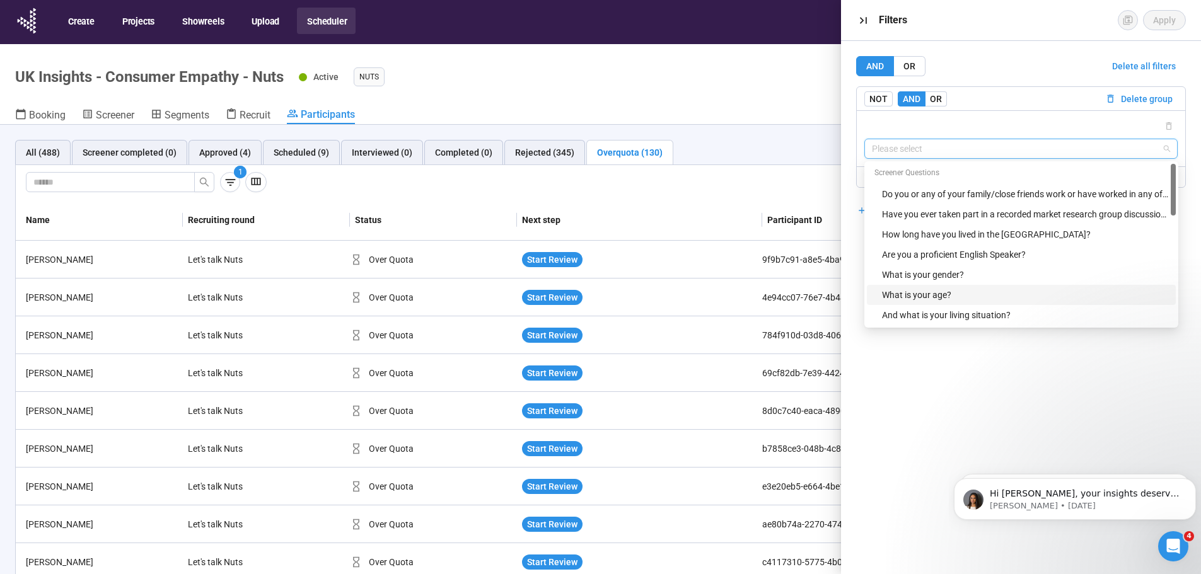
click at [940, 287] on div "What is your age?" at bounding box center [1021, 295] width 309 height 20
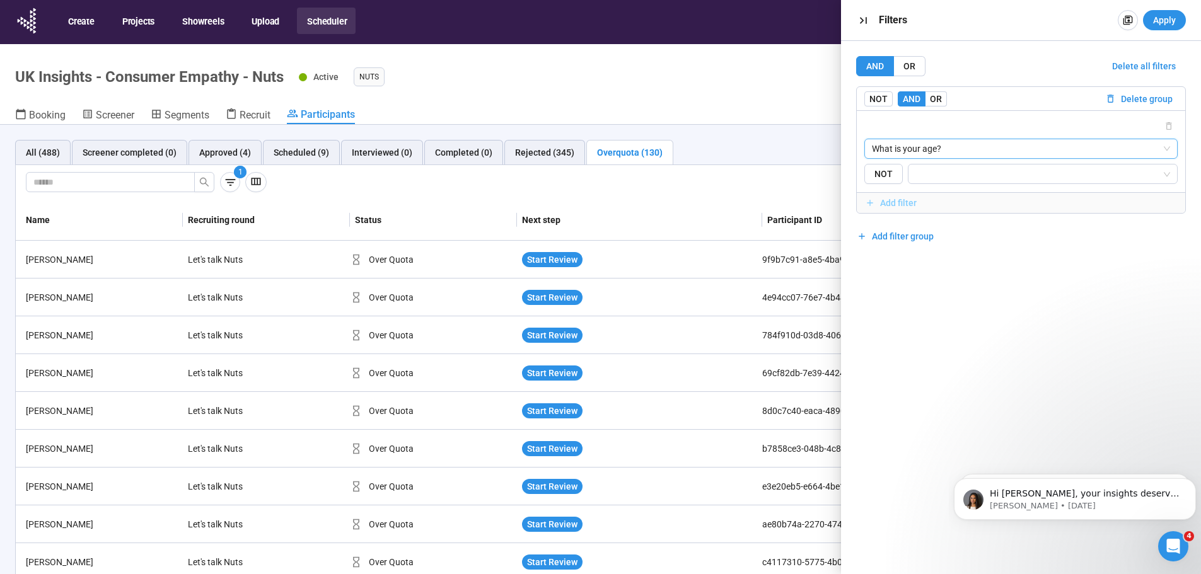
click at [907, 207] on span "Add filter" at bounding box center [898, 203] width 37 height 14
click at [935, 247] on input "search" at bounding box center [1021, 243] width 299 height 19
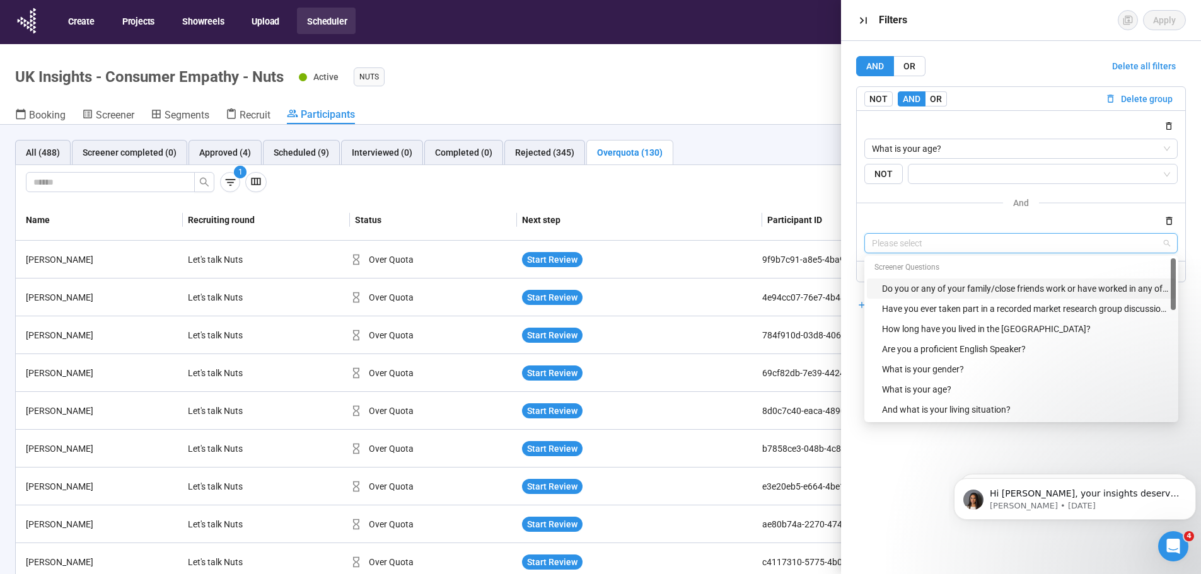
click at [968, 215] on div at bounding box center [1021, 220] width 314 height 15
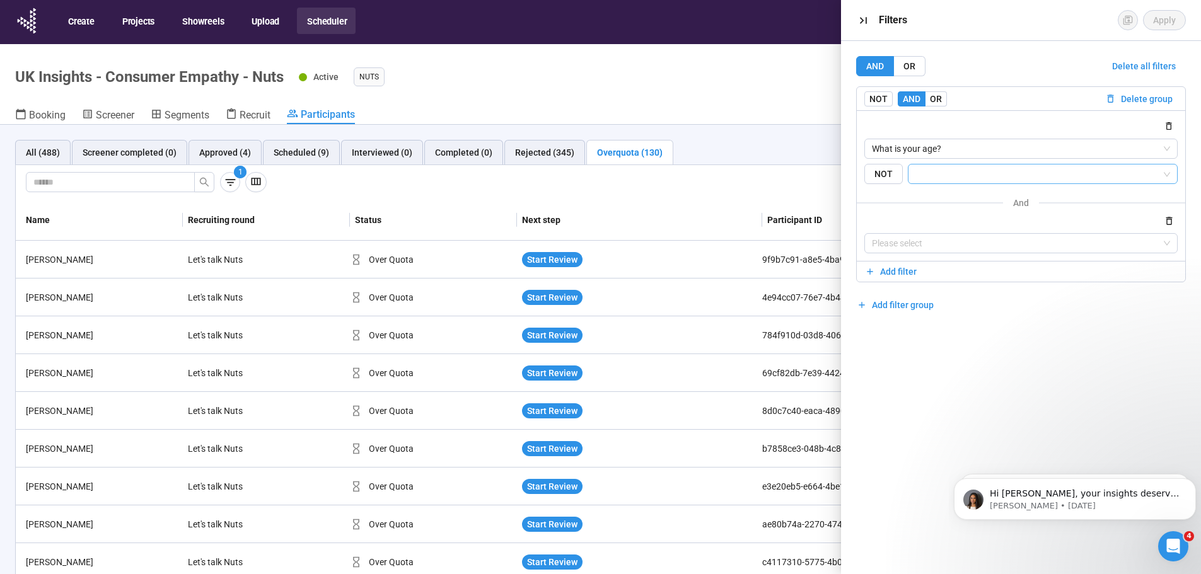
click at [1045, 173] on input "search" at bounding box center [1039, 173] width 246 height 15
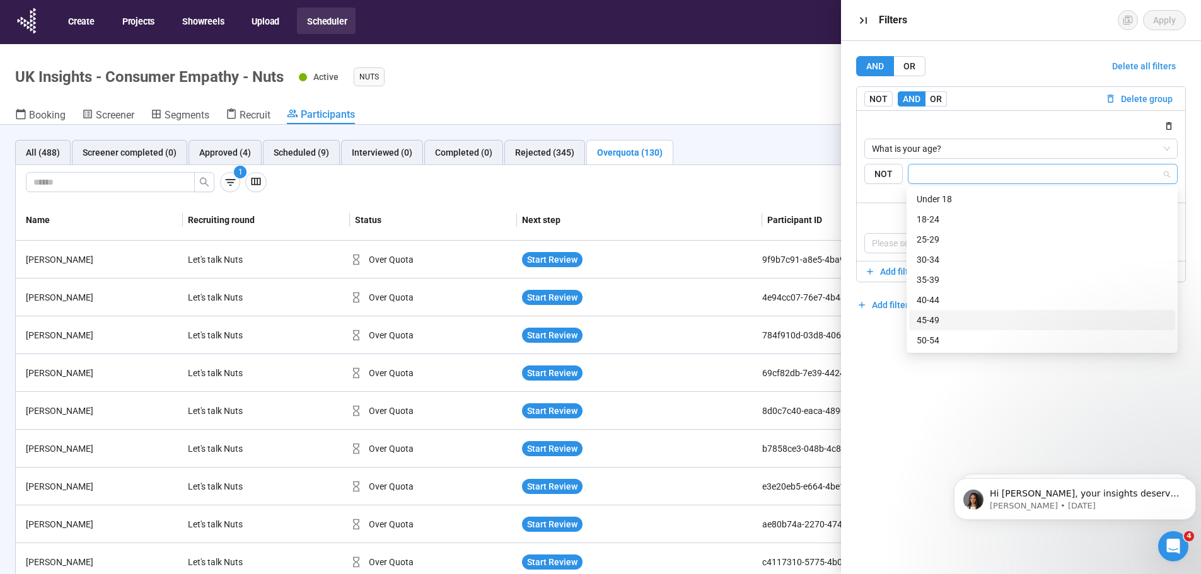
click at [946, 317] on div "45-49" at bounding box center [1042, 320] width 251 height 14
click at [966, 341] on div "50-54" at bounding box center [1042, 340] width 251 height 14
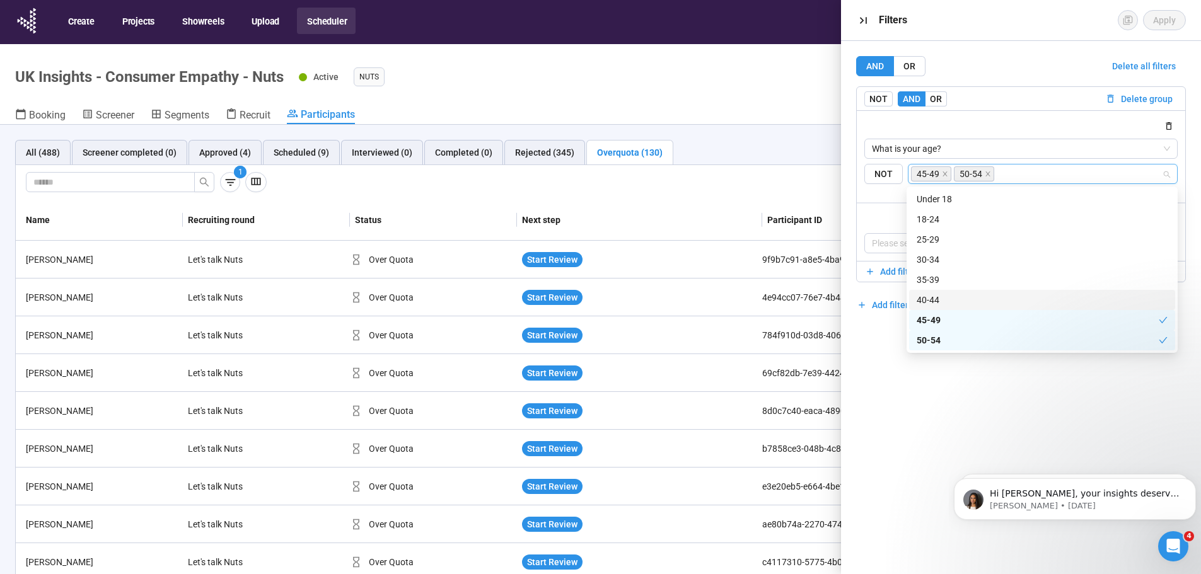
click at [937, 300] on div "40-44" at bounding box center [1042, 300] width 251 height 14
click at [945, 408] on div "AND OR Delete all filters NOT AND OR Delete group What is your age? {"type":"RE…" at bounding box center [1021, 307] width 361 height 533
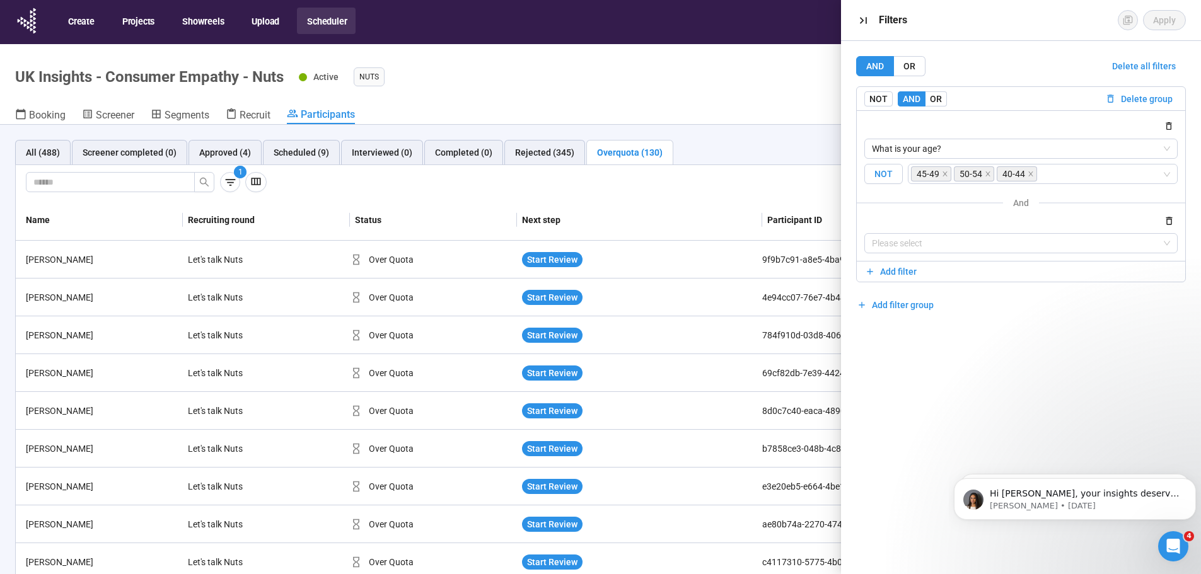
click at [875, 178] on span "NOT" at bounding box center [883, 174] width 38 height 21
drag, startPoint x: 875, startPoint y: 178, endPoint x: 875, endPoint y: 185, distance: 6.9
click at [875, 179] on span "NOT" at bounding box center [883, 174] width 38 height 21
click at [1068, 175] on input "search" at bounding box center [1101, 173] width 123 height 15
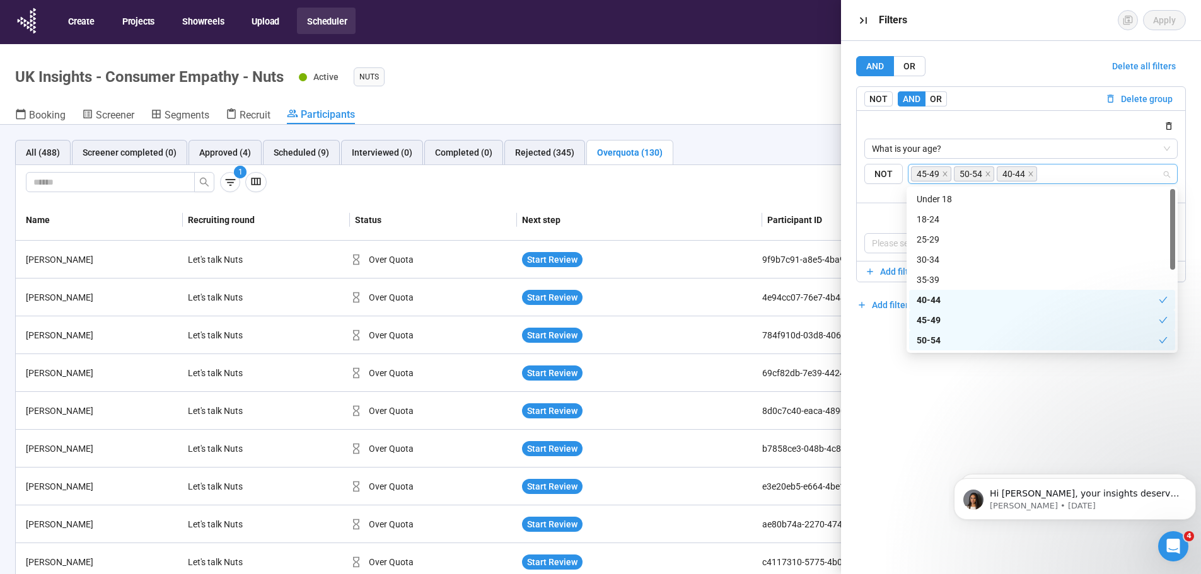
scroll to position [61, 0]
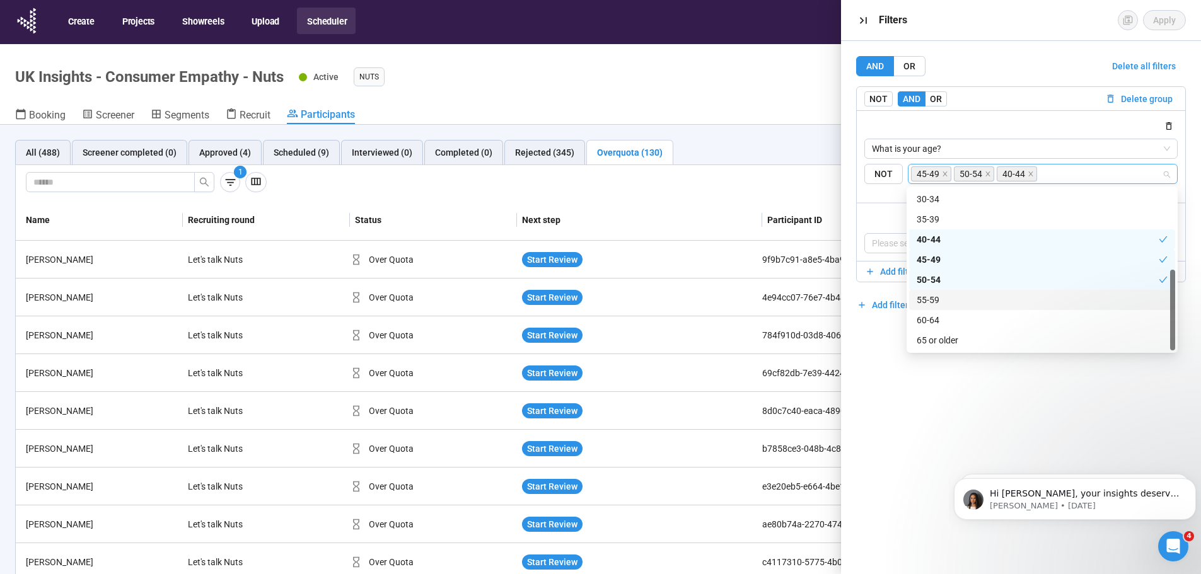
click at [1000, 299] on div "55-59" at bounding box center [1042, 300] width 251 height 14
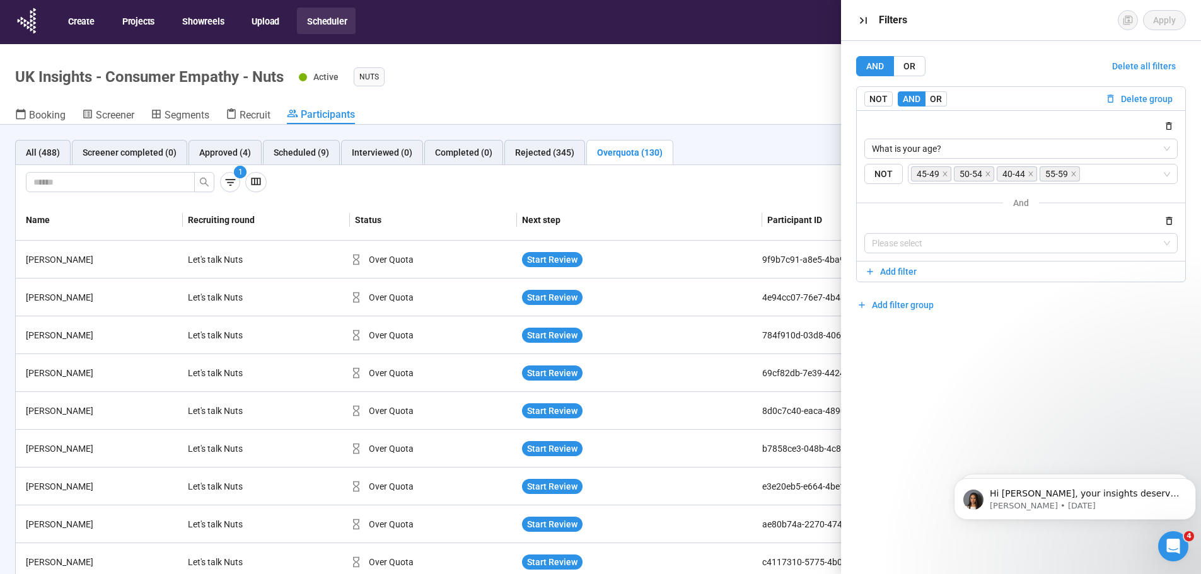
click at [1002, 376] on div "AND OR Delete all filters NOT AND OR Delete group What is your age? {"type":"RE…" at bounding box center [1021, 307] width 361 height 533
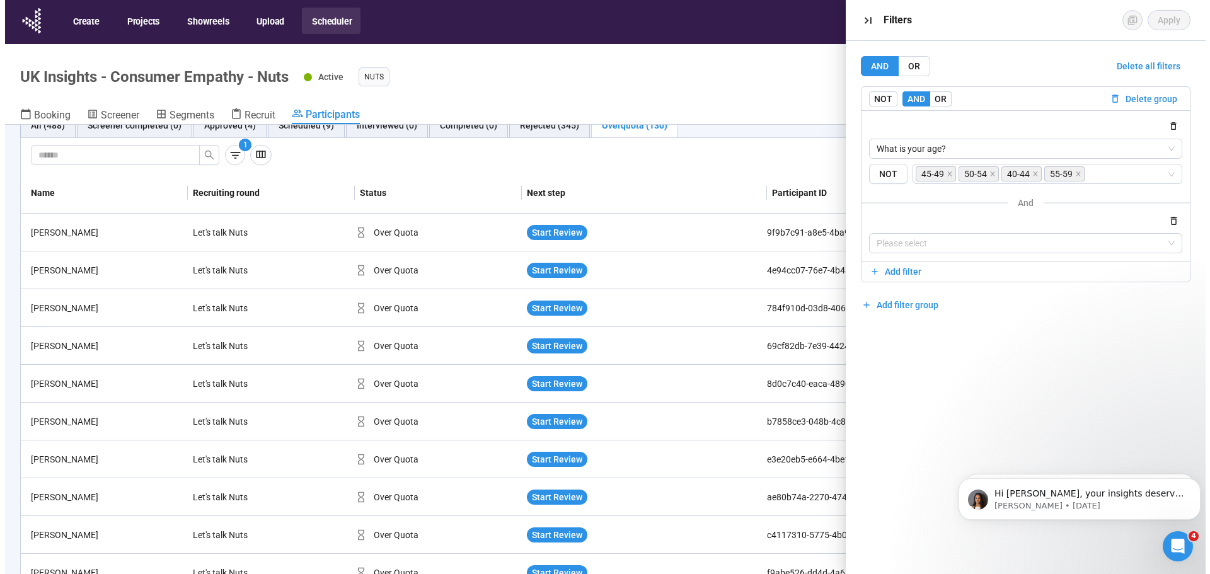
scroll to position [0, 0]
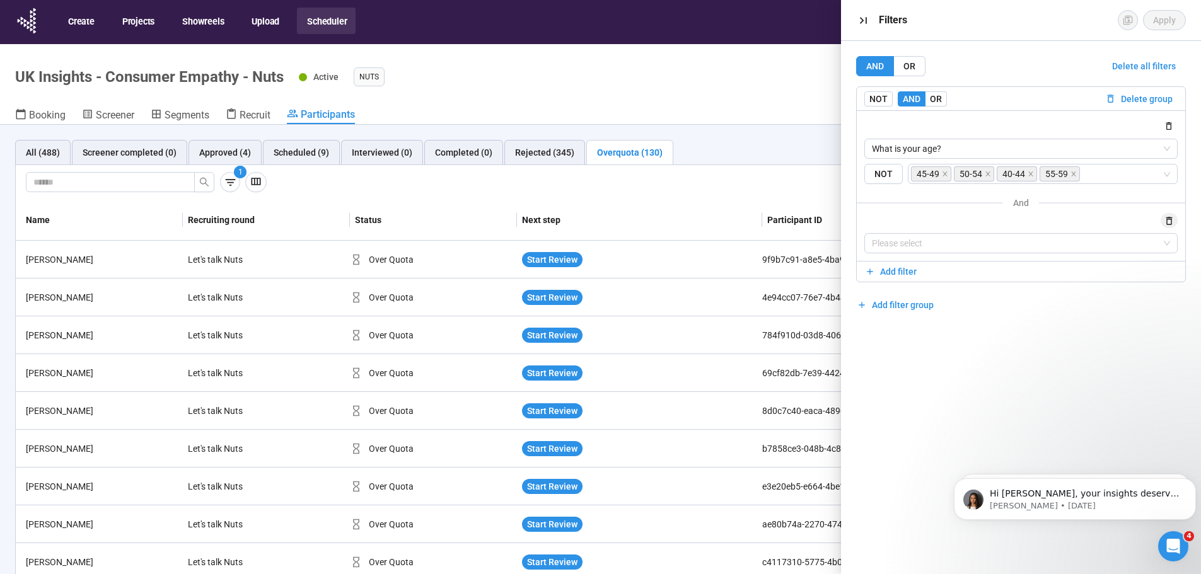
click at [1169, 223] on icon "button" at bounding box center [1169, 221] width 11 height 11
click at [1174, 12] on button "Apply" at bounding box center [1164, 20] width 43 height 20
click at [542, 300] on span "Start Review" at bounding box center [552, 298] width 50 height 14
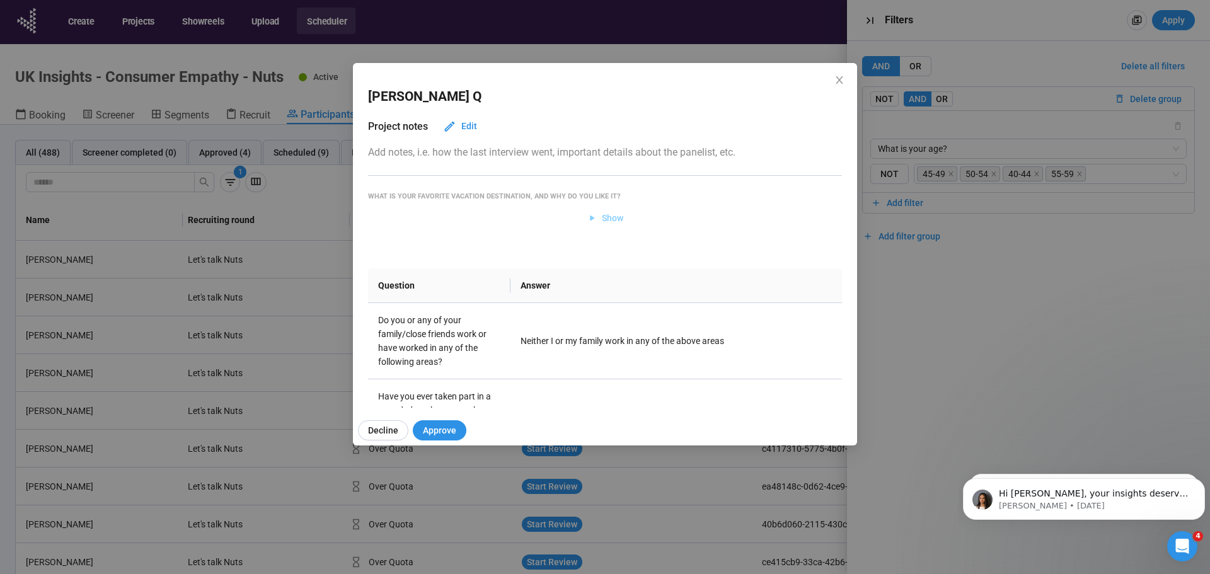
click at [612, 224] on span "Show" at bounding box center [612, 218] width 21 height 14
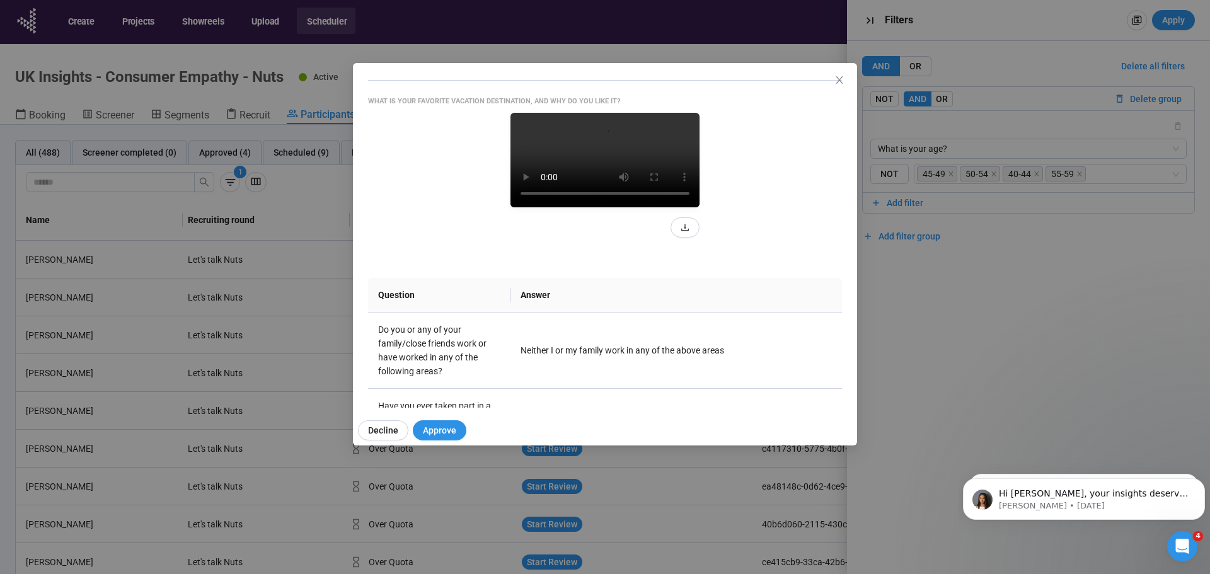
scroll to position [126, 0]
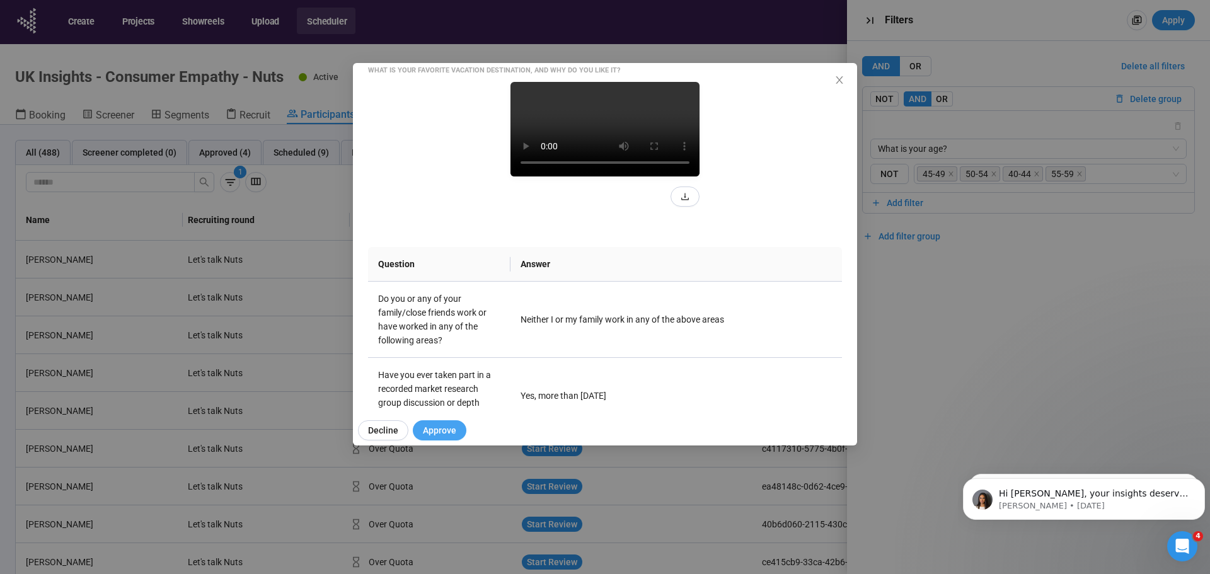
click at [442, 426] on span "Approve" at bounding box center [439, 431] width 33 height 14
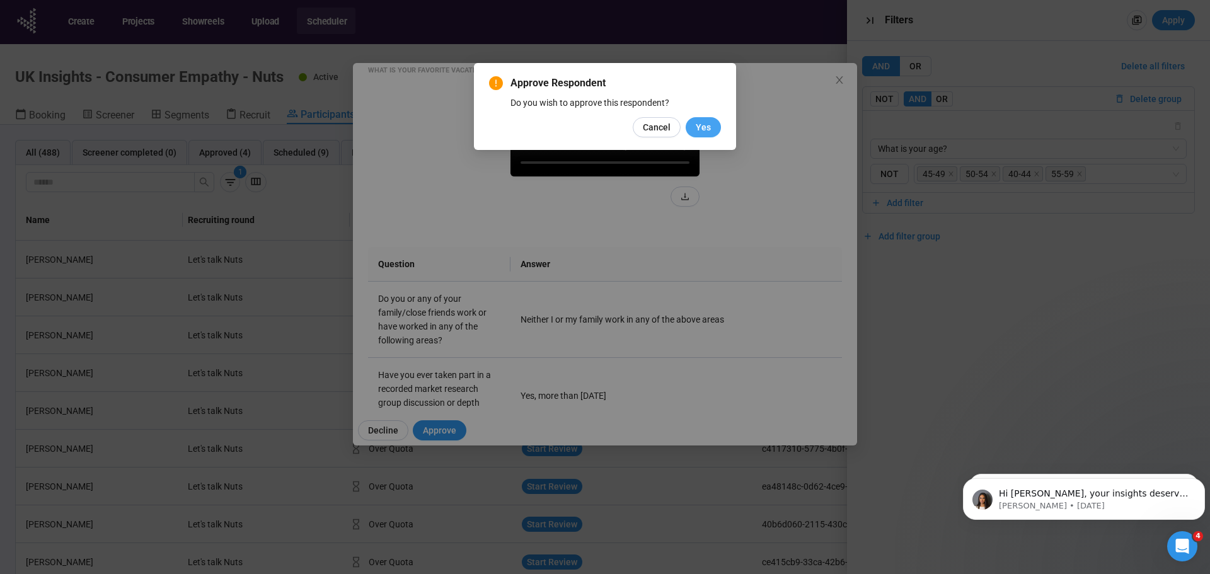
click at [702, 130] on span "Yes" at bounding box center [703, 127] width 15 height 14
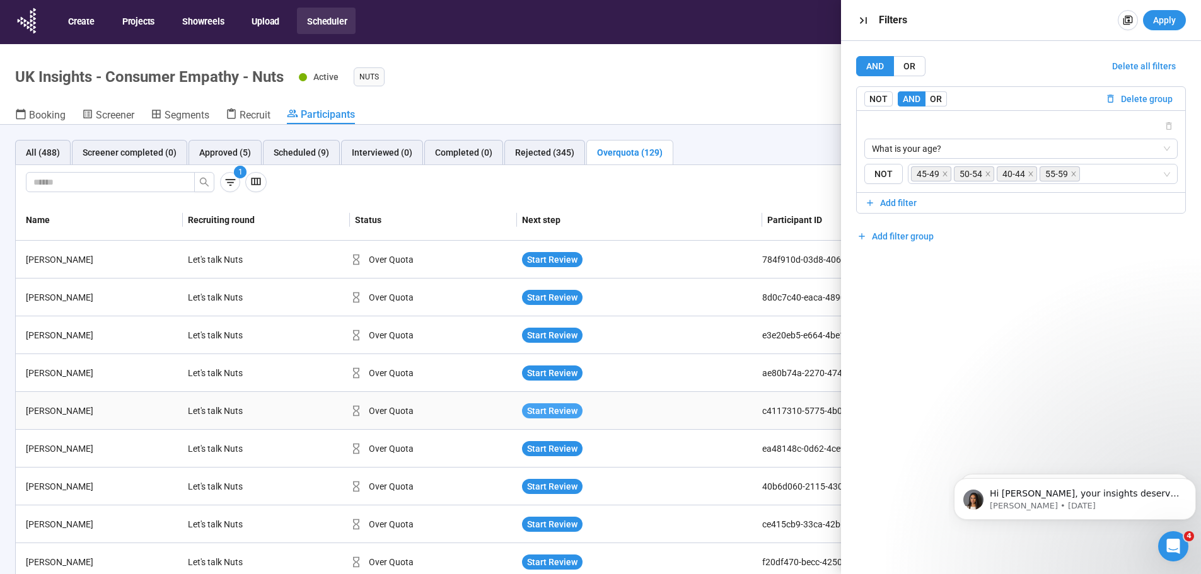
click at [553, 411] on span "Start Review" at bounding box center [552, 411] width 50 height 14
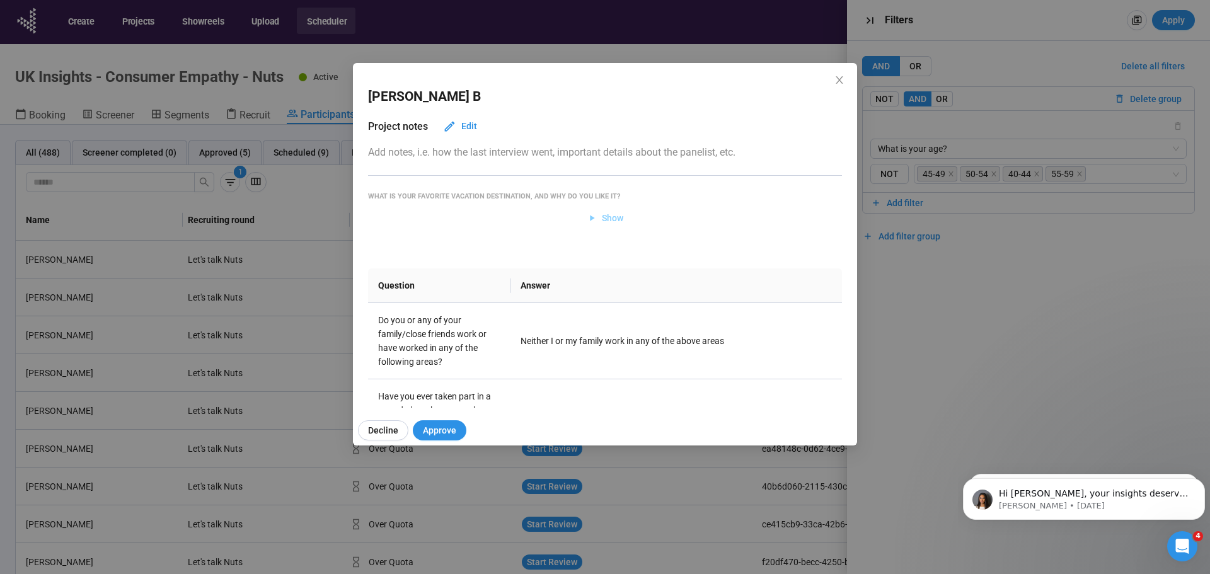
click at [607, 218] on span "Show" at bounding box center [612, 218] width 21 height 14
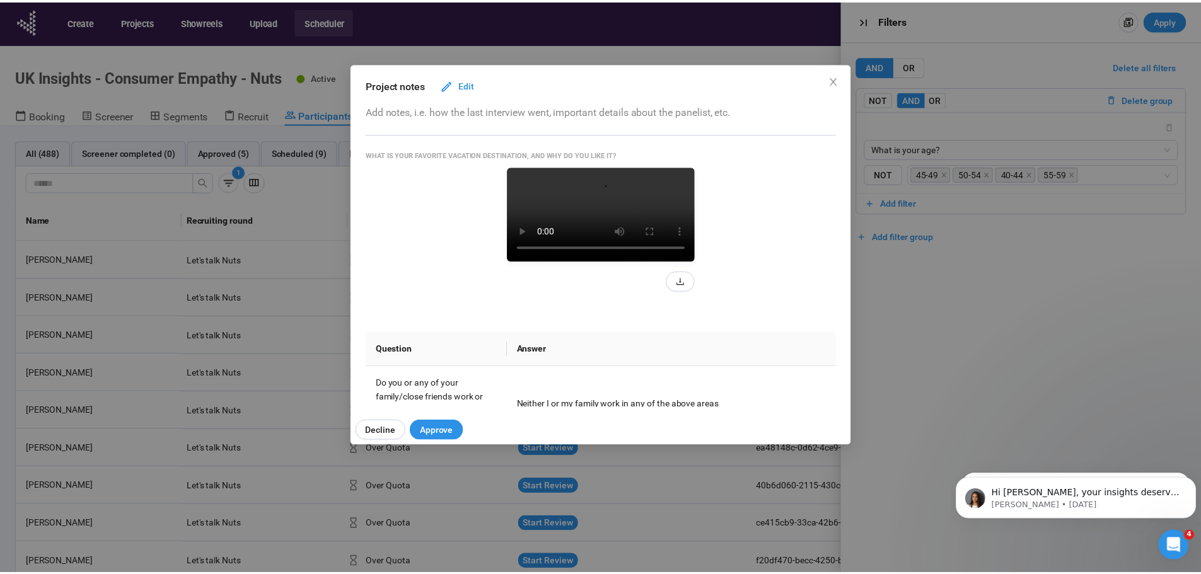
scroll to position [63, 0]
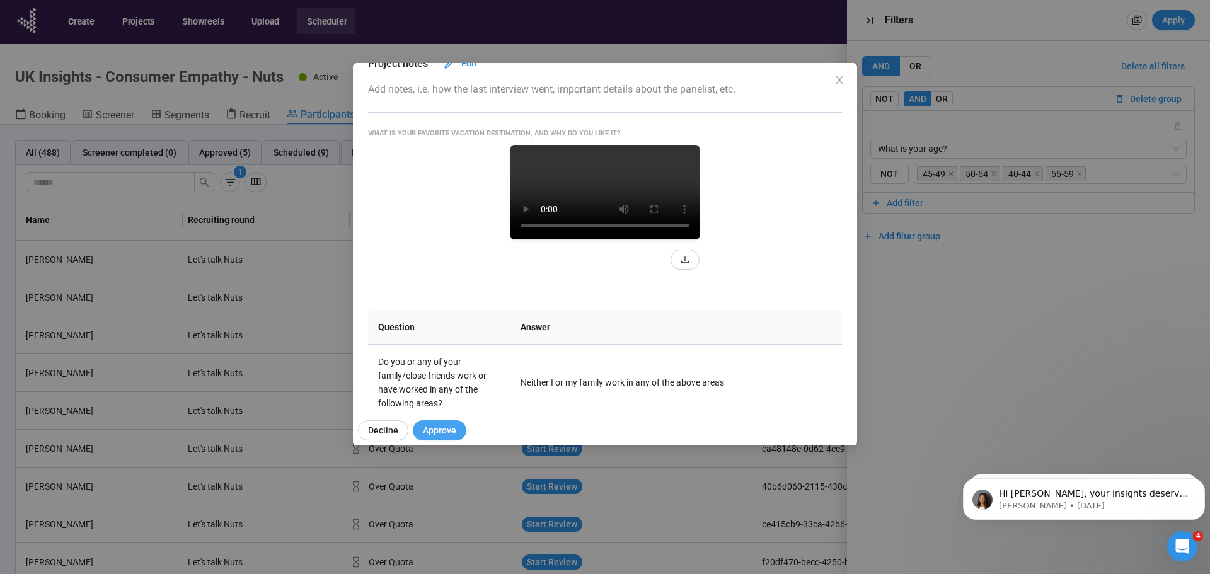
click at [439, 426] on span "Approve" at bounding box center [439, 431] width 33 height 14
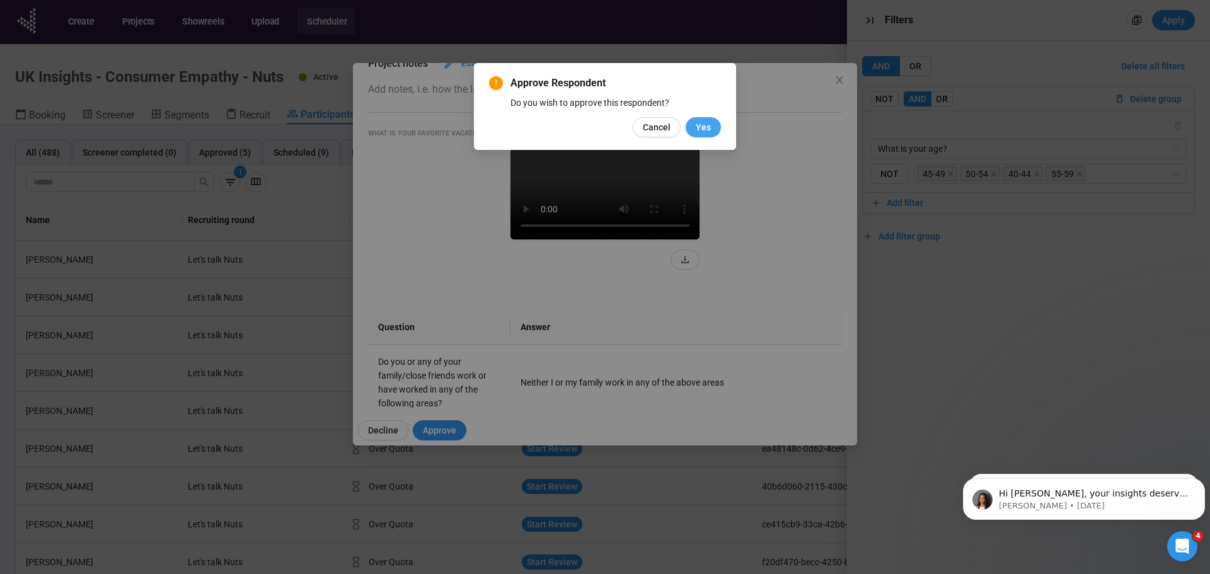
click at [693, 134] on button "Yes" at bounding box center [703, 127] width 35 height 20
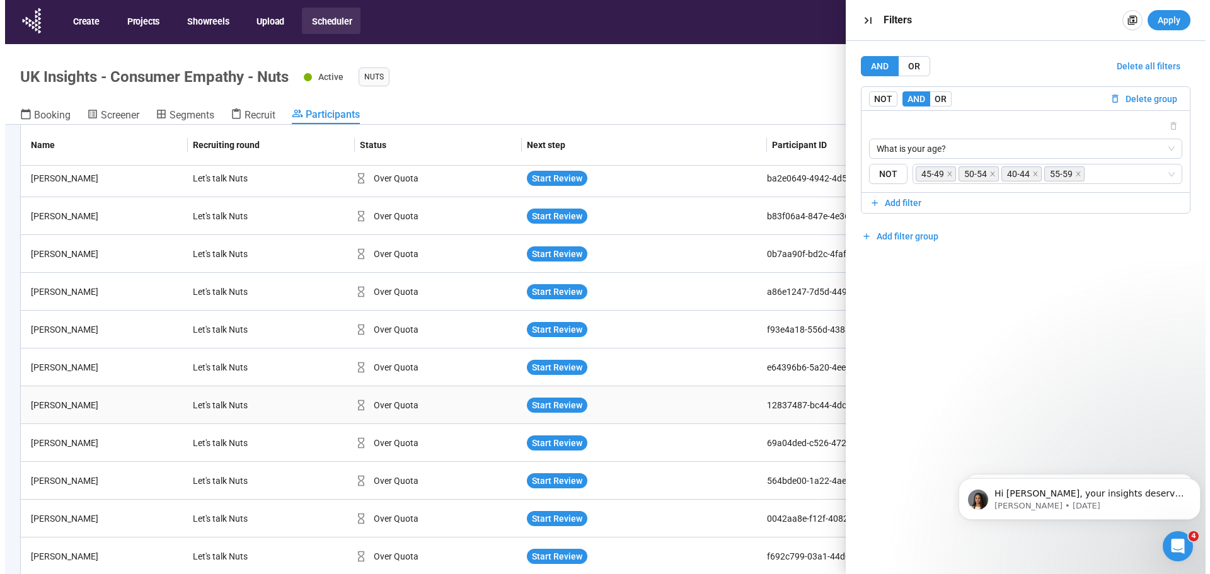
scroll to position [798, 0]
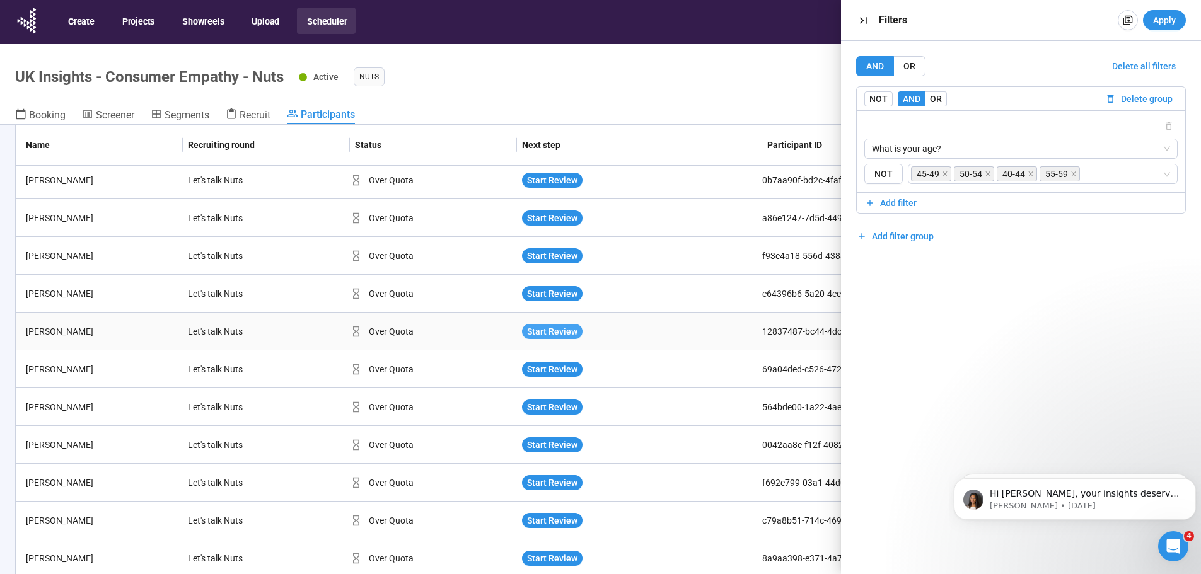
click at [548, 335] on span "Start Review" at bounding box center [552, 332] width 50 height 14
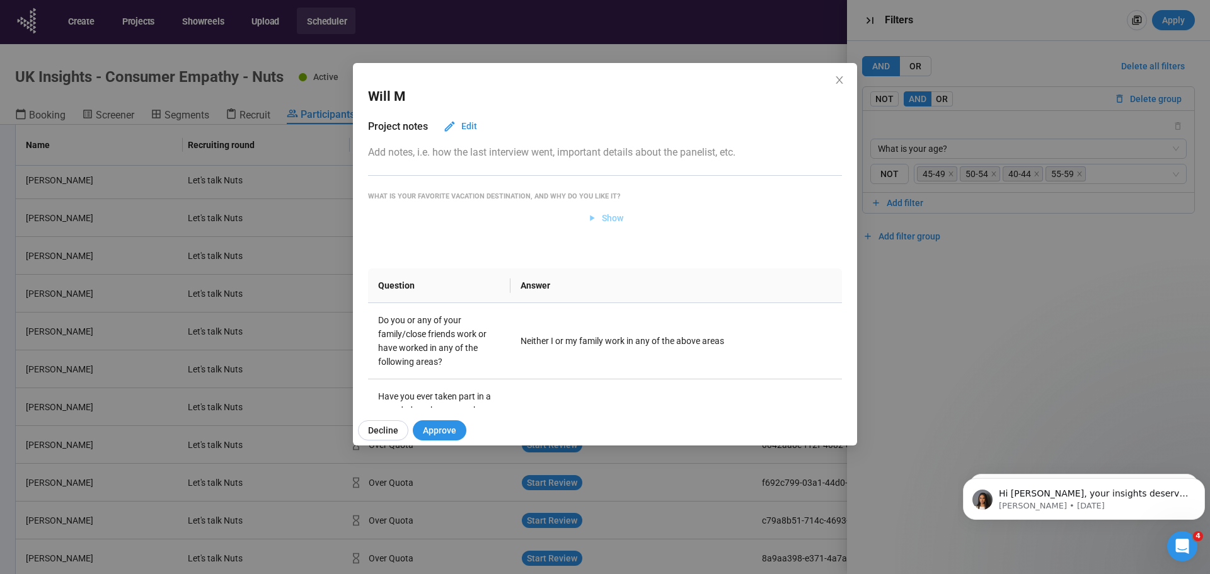
click at [594, 220] on span "Show" at bounding box center [605, 218] width 37 height 14
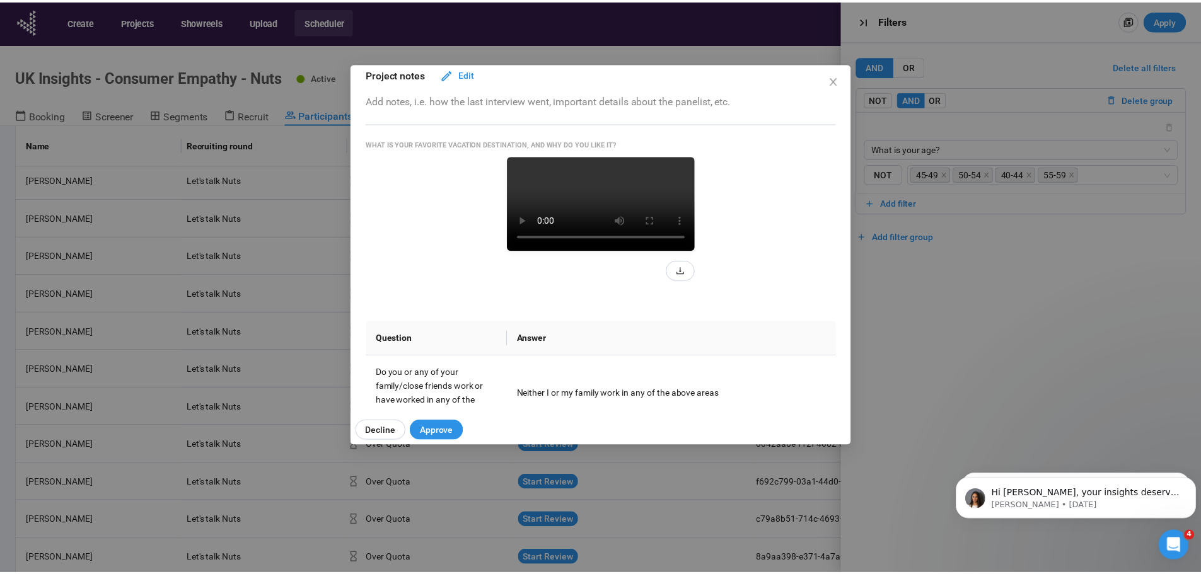
scroll to position [38, 0]
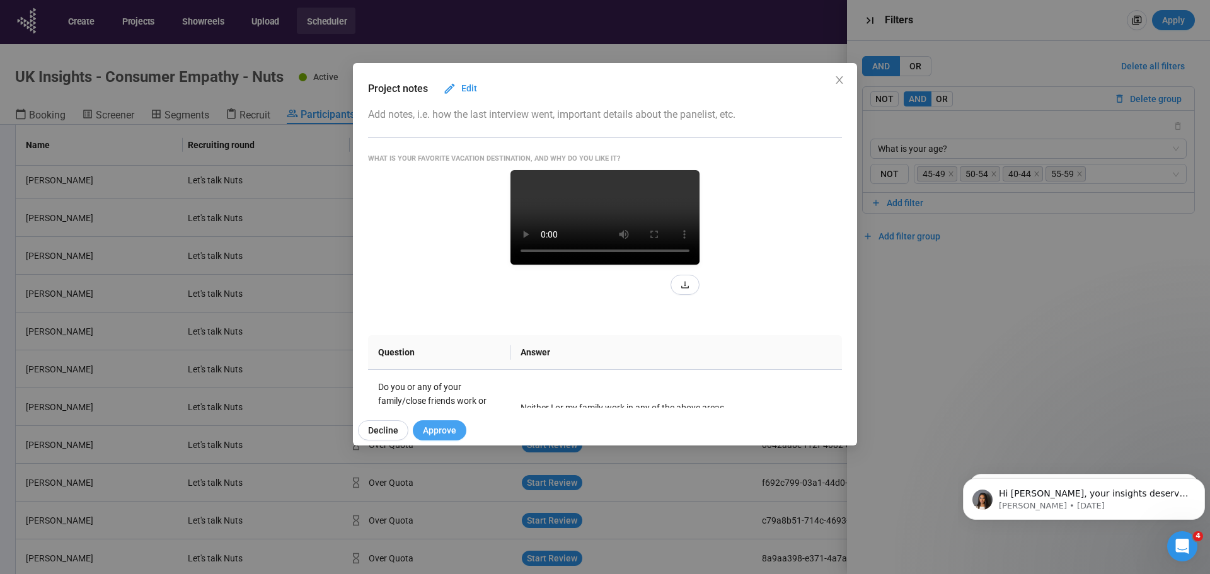
click at [441, 424] on span "Approve" at bounding box center [439, 431] width 33 height 14
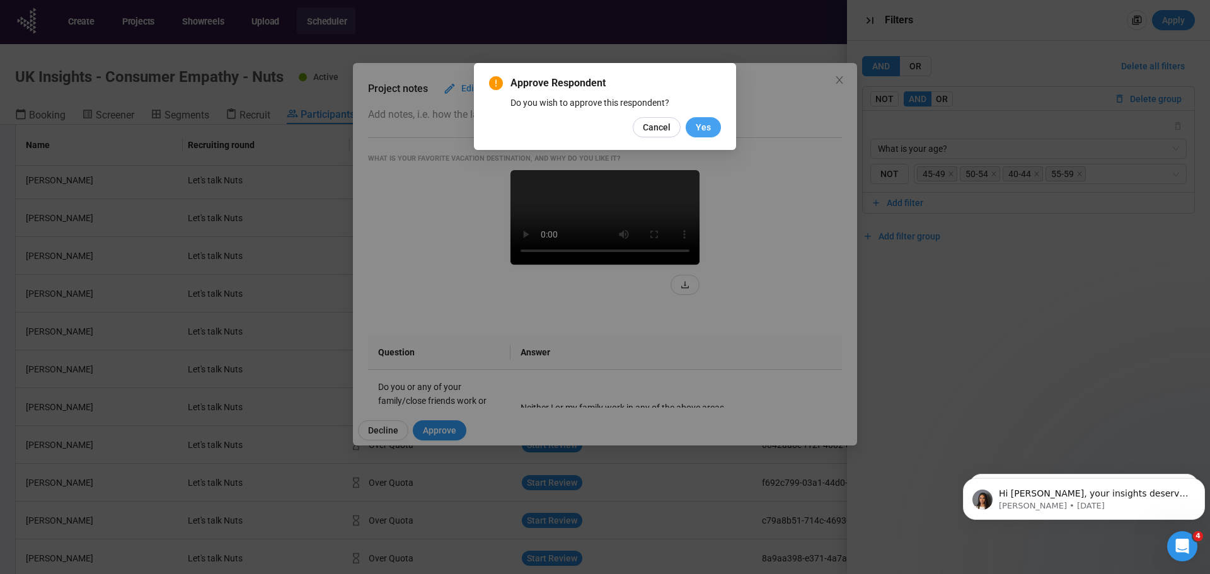
click at [704, 128] on span "Yes" at bounding box center [703, 127] width 15 height 14
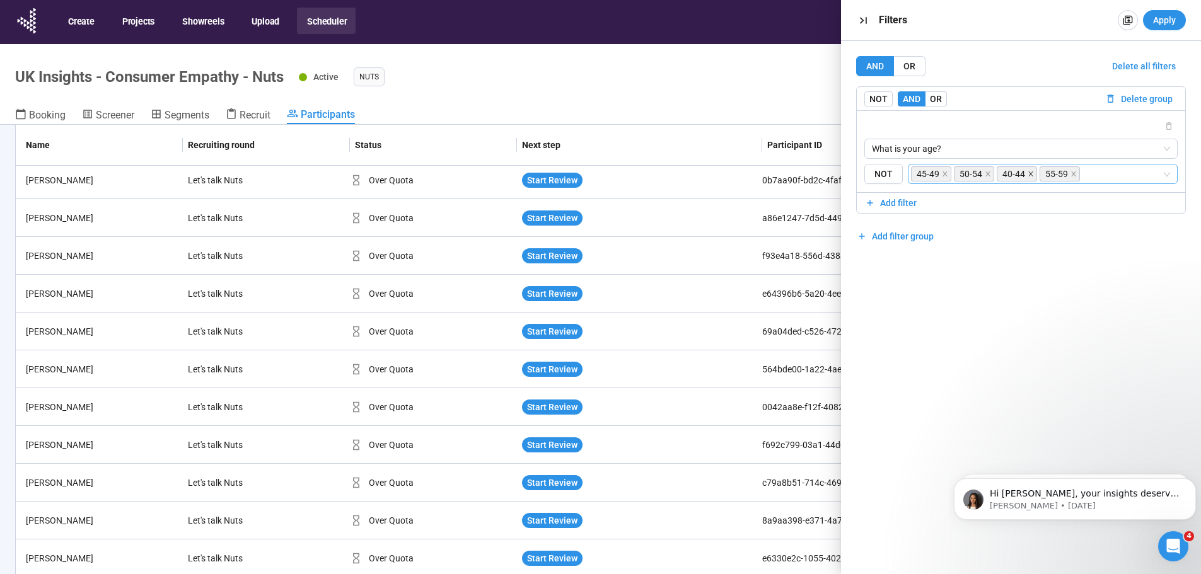
click at [1028, 172] on icon "close" at bounding box center [1031, 174] width 6 height 6
click at [986, 173] on icon "close" at bounding box center [988, 174] width 6 height 6
click at [942, 177] on span at bounding box center [945, 174] width 6 height 14
click at [1152, 20] on button "Apply" at bounding box center [1164, 20] width 43 height 20
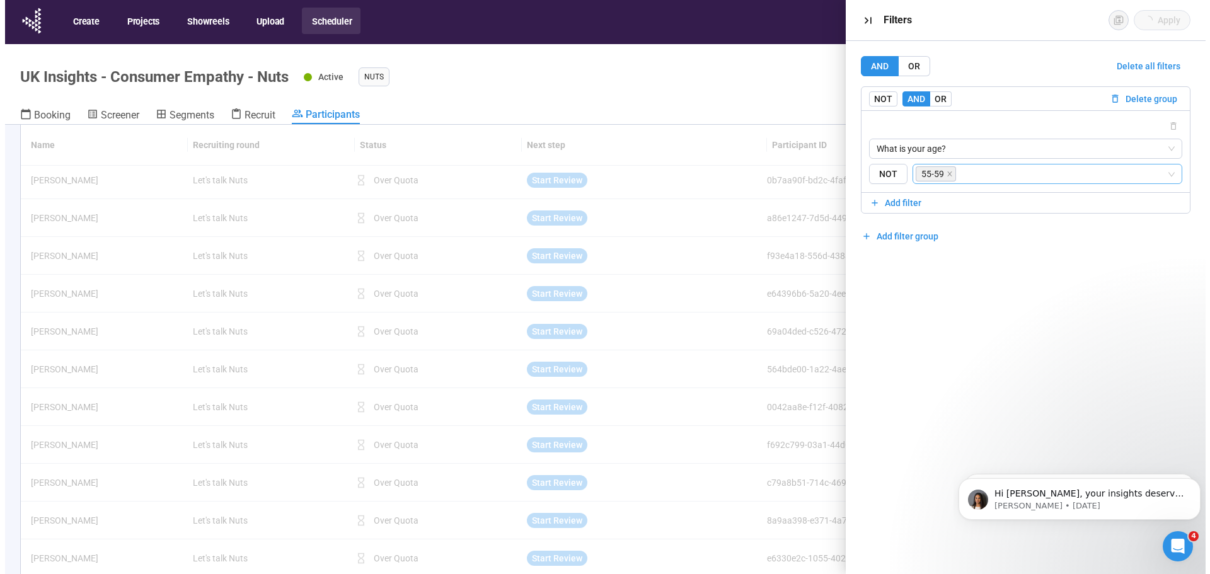
scroll to position [0, 0]
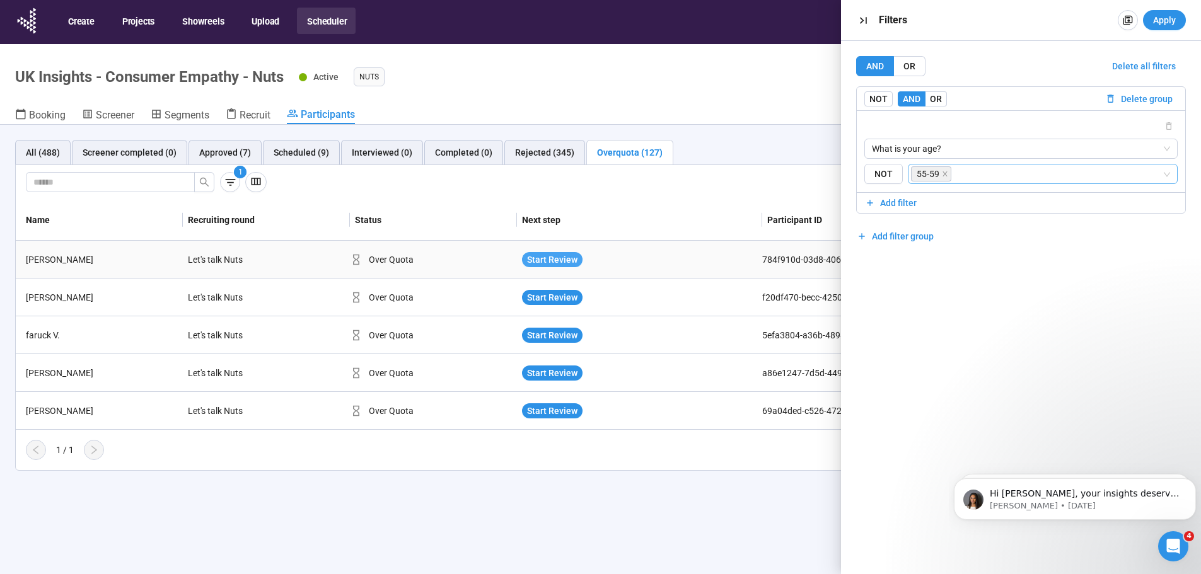
click at [552, 257] on span "Start Review" at bounding box center [552, 260] width 50 height 14
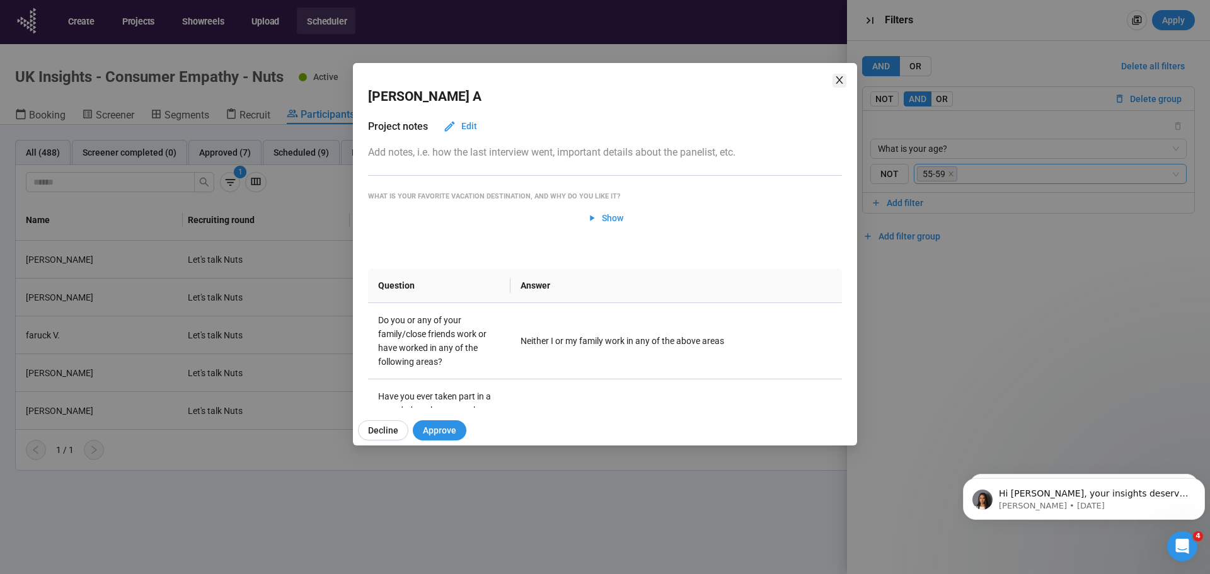
click at [837, 78] on icon "close" at bounding box center [840, 80] width 10 height 10
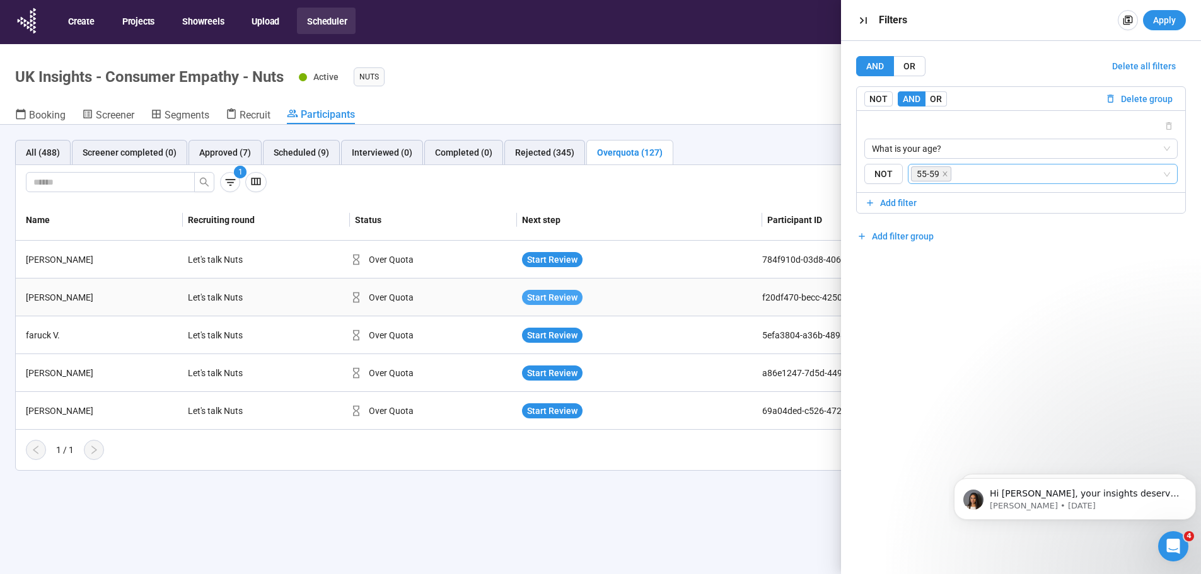
click at [543, 299] on span "Start Review" at bounding box center [552, 298] width 50 height 14
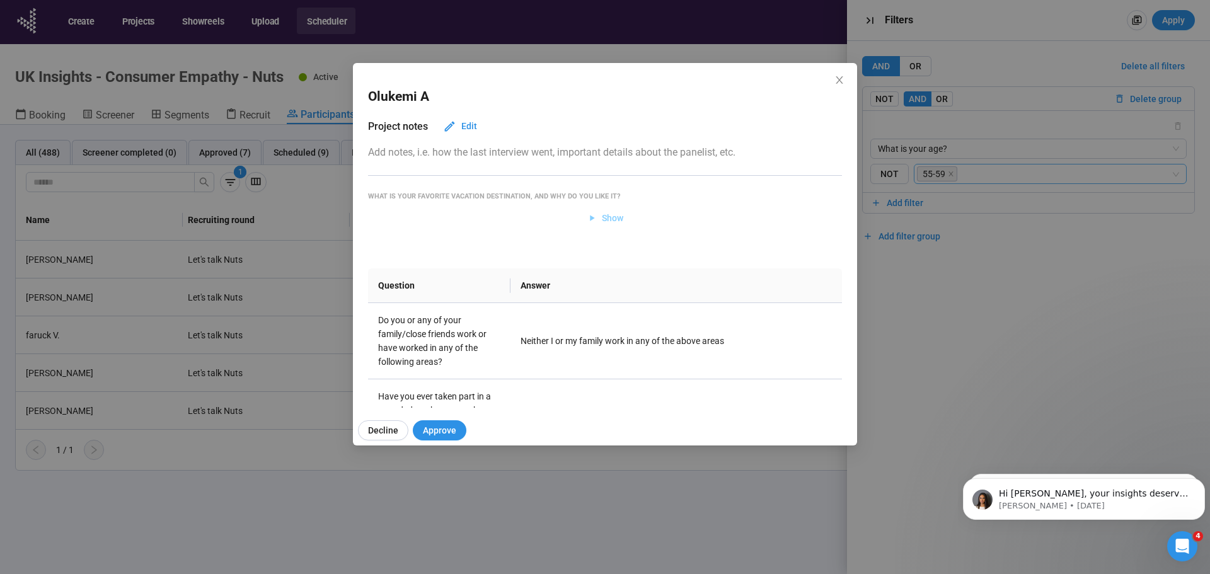
click at [612, 218] on span "Show" at bounding box center [612, 218] width 21 height 14
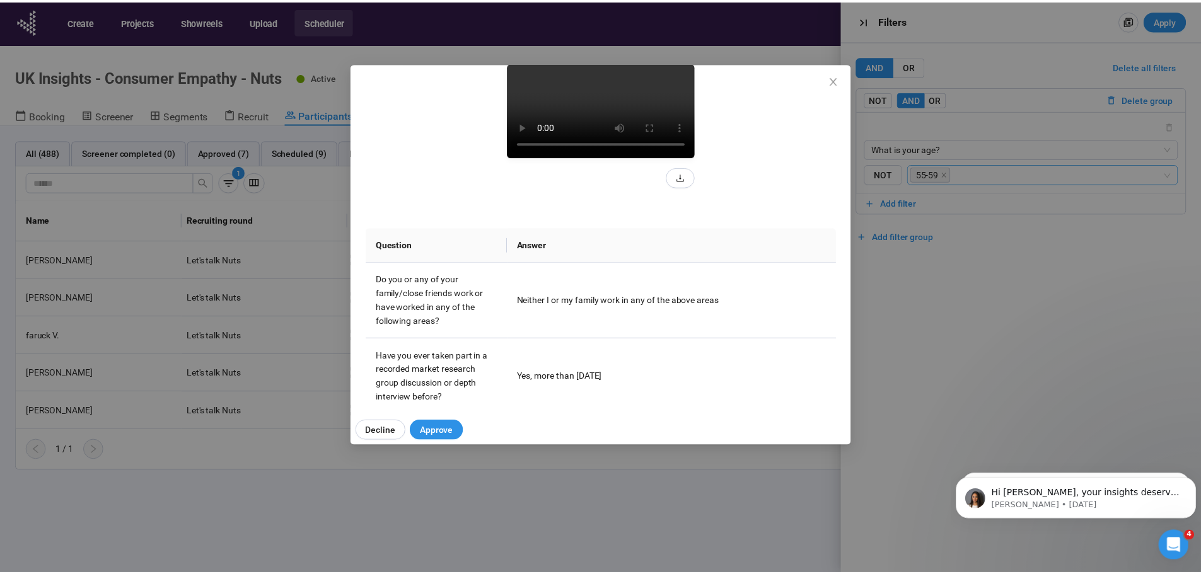
scroll to position [122, 0]
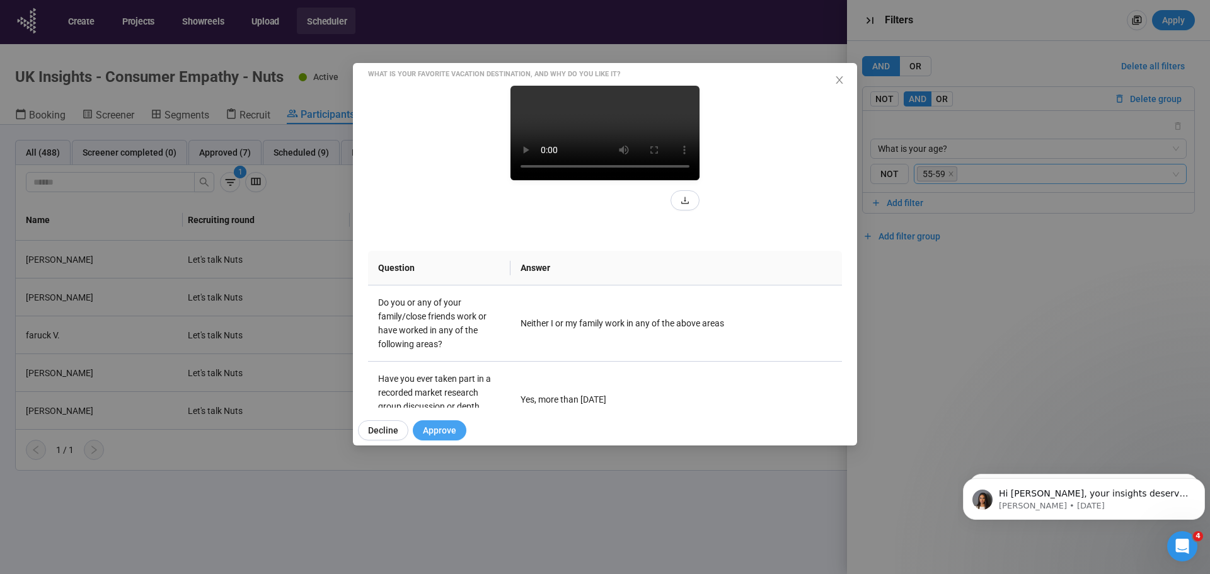
click at [450, 427] on span "Approve" at bounding box center [439, 431] width 33 height 14
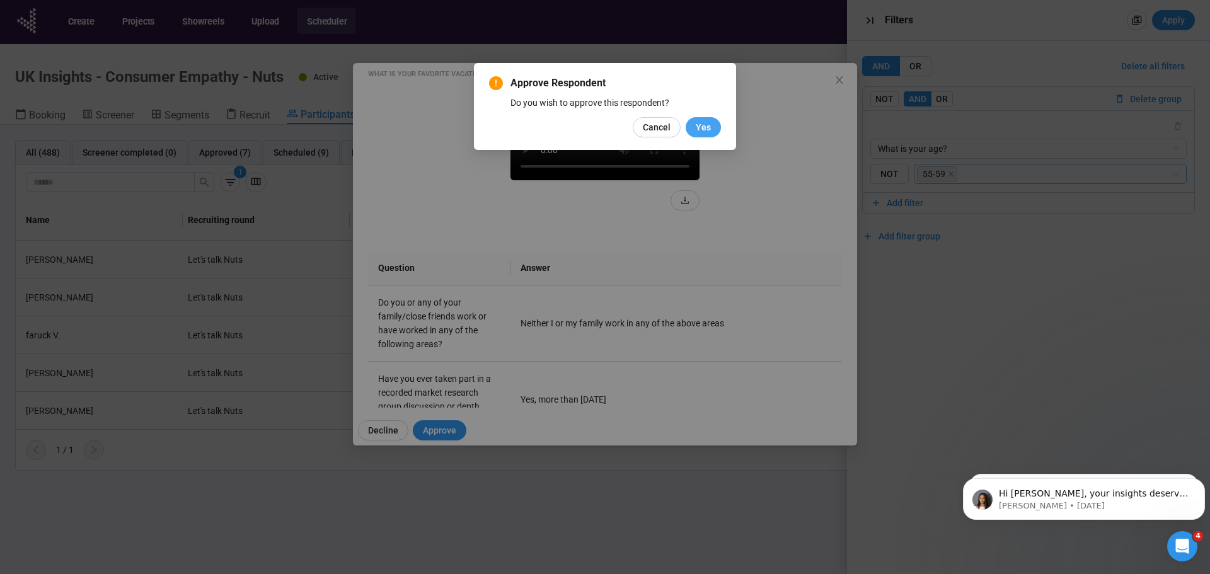
click at [709, 127] on span "Yes" at bounding box center [703, 127] width 15 height 14
